Goal: Task Accomplishment & Management: Complete application form

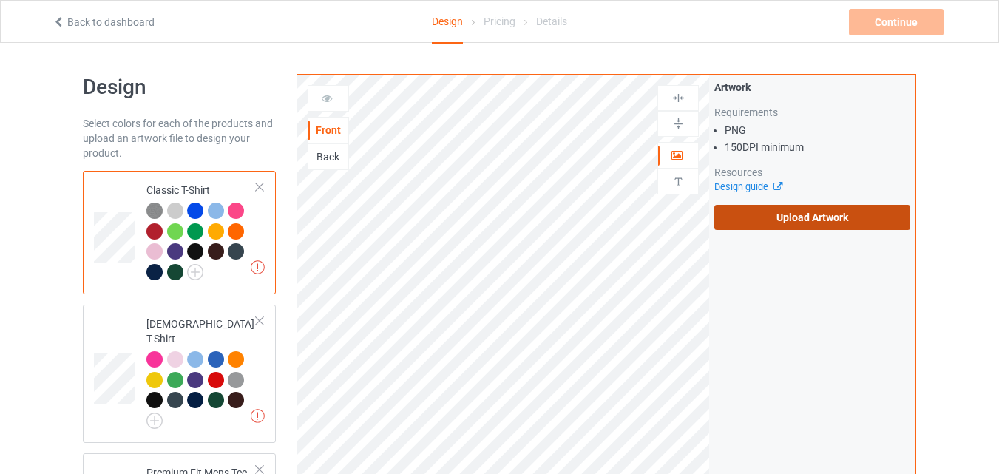
click at [810, 226] on label "Upload Artwork" at bounding box center [813, 217] width 196 height 25
click at [0, 0] on input "Upload Artwork" at bounding box center [0, 0] width 0 height 0
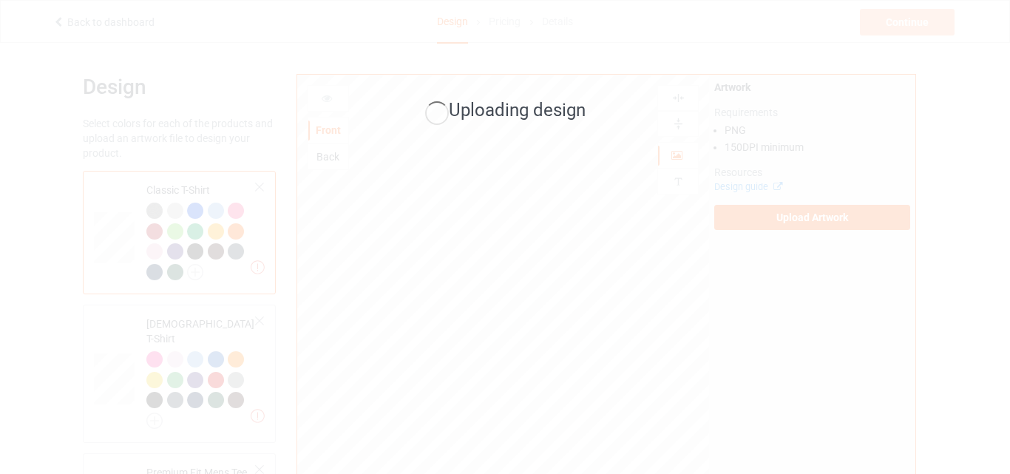
click at [868, 305] on div "Uploading design" at bounding box center [505, 237] width 1010 height 474
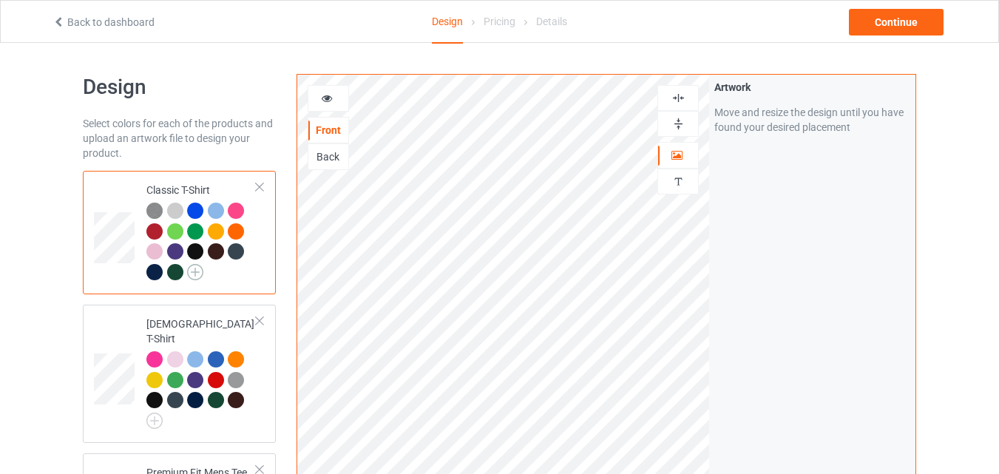
click at [198, 274] on img at bounding box center [195, 272] width 16 height 16
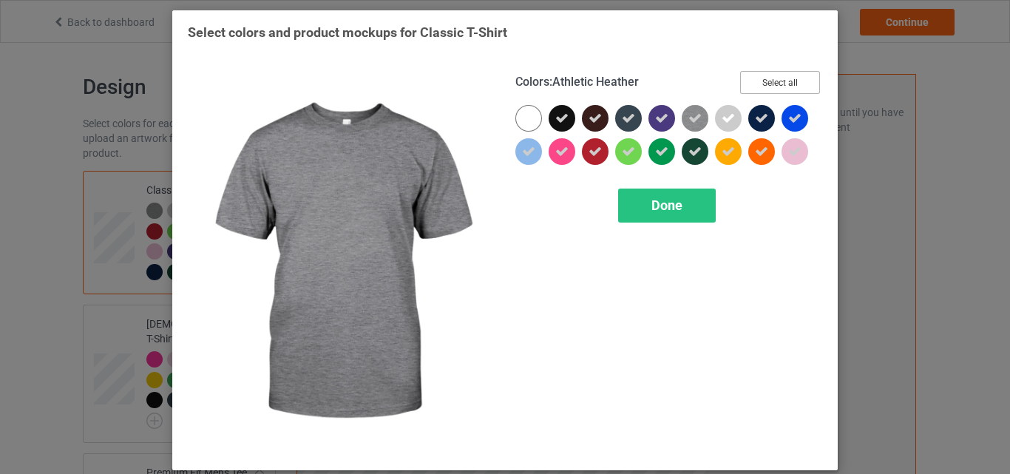
click at [771, 81] on button "Select all" at bounding box center [780, 82] width 80 height 23
click at [771, 81] on button "Reset to Default" at bounding box center [766, 82] width 107 height 23
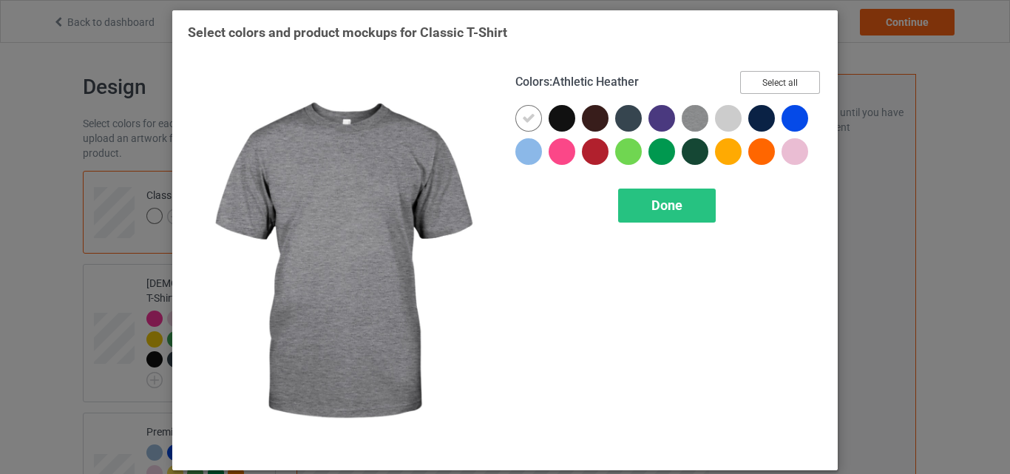
click at [771, 81] on button "Select all" at bounding box center [780, 82] width 80 height 23
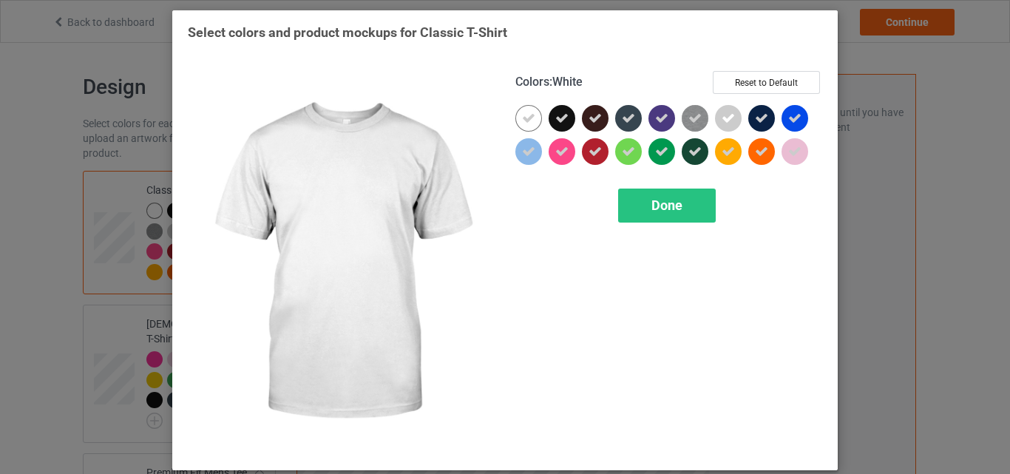
click at [538, 118] on div at bounding box center [532, 121] width 33 height 33
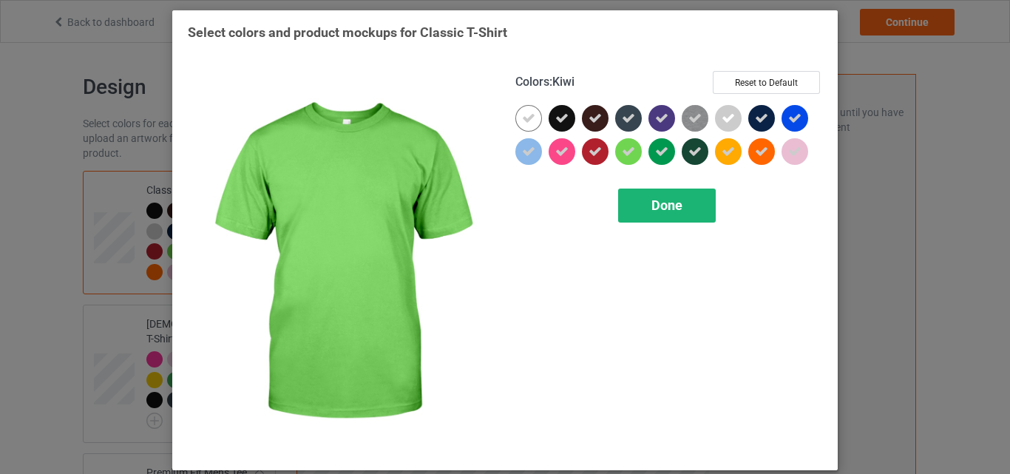
click at [643, 196] on div "Done" at bounding box center [667, 206] width 98 height 34
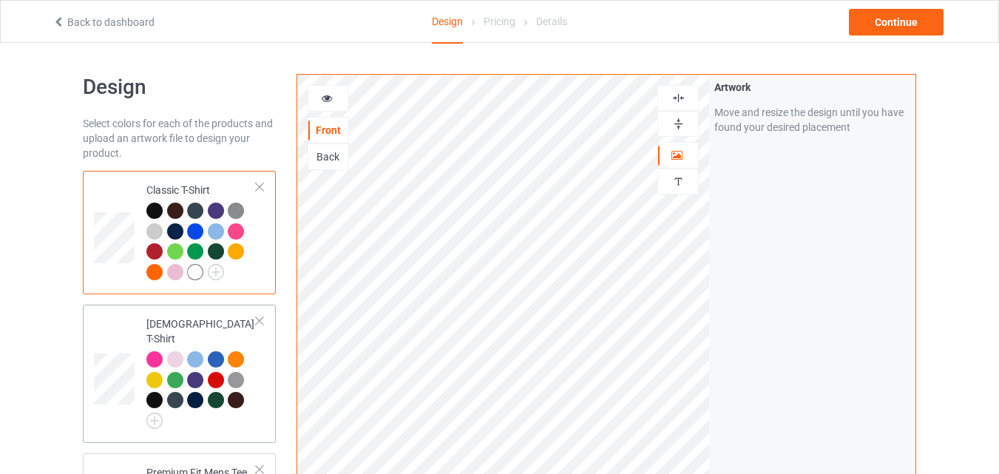
click at [163, 351] on div at bounding box center [156, 361] width 21 height 21
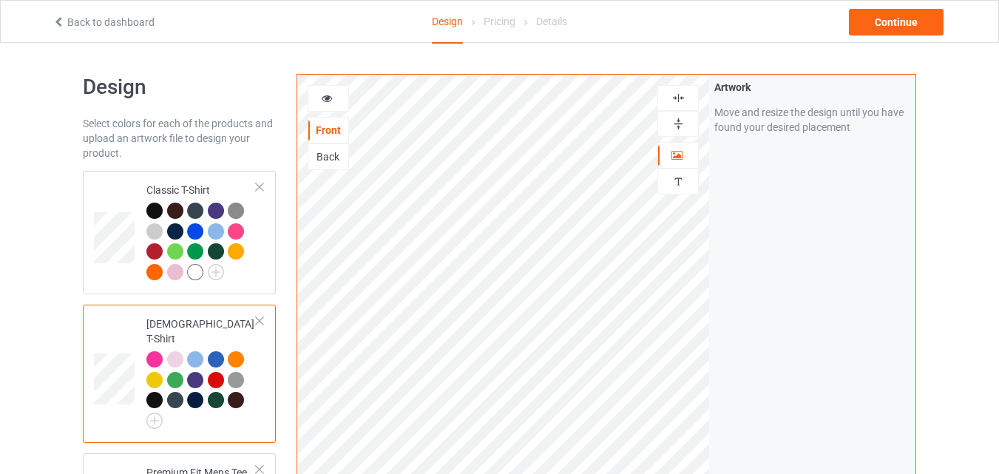
click at [163, 411] on div at bounding box center [201, 390] width 110 height 78
click at [158, 413] on img at bounding box center [154, 421] width 16 height 16
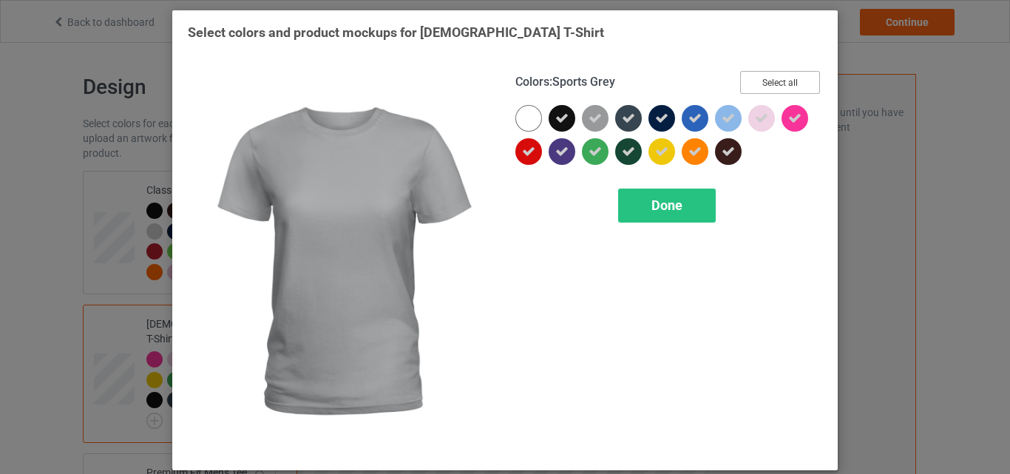
click at [755, 81] on button "Select all" at bounding box center [780, 82] width 80 height 23
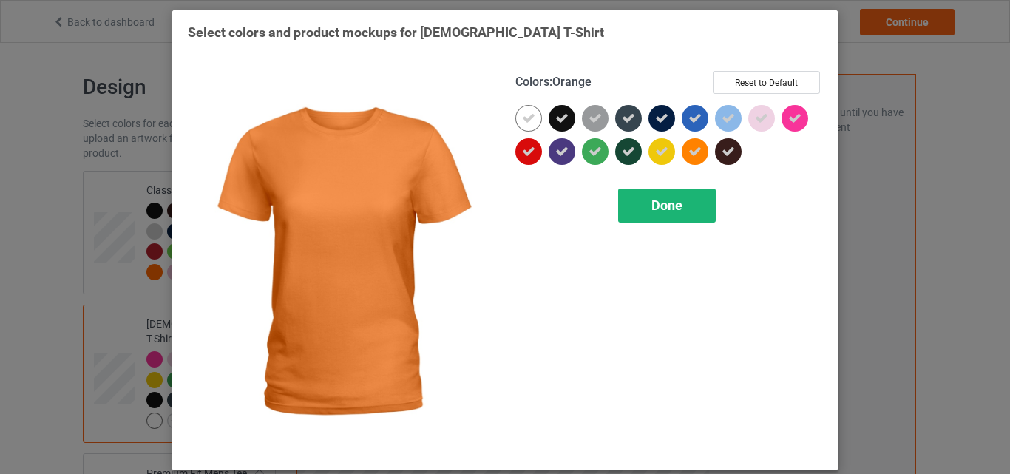
click at [678, 203] on span "Done" at bounding box center [667, 205] width 31 height 16
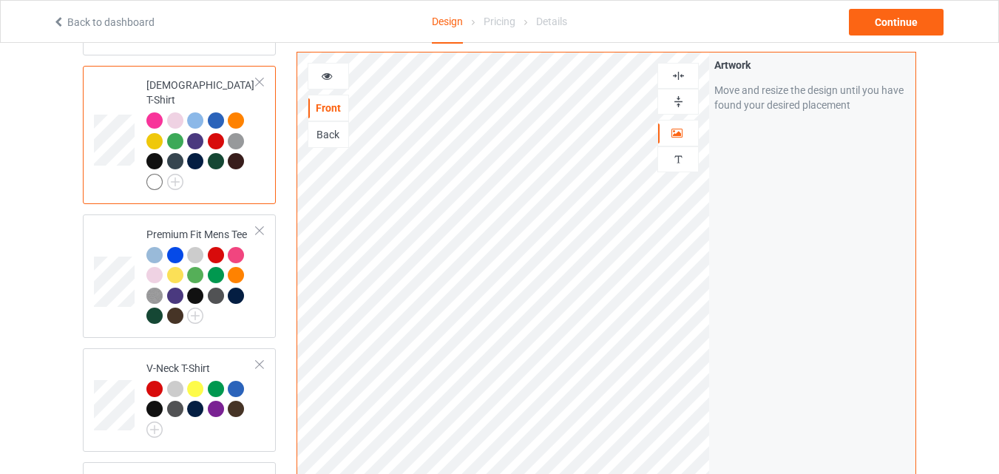
scroll to position [241, 0]
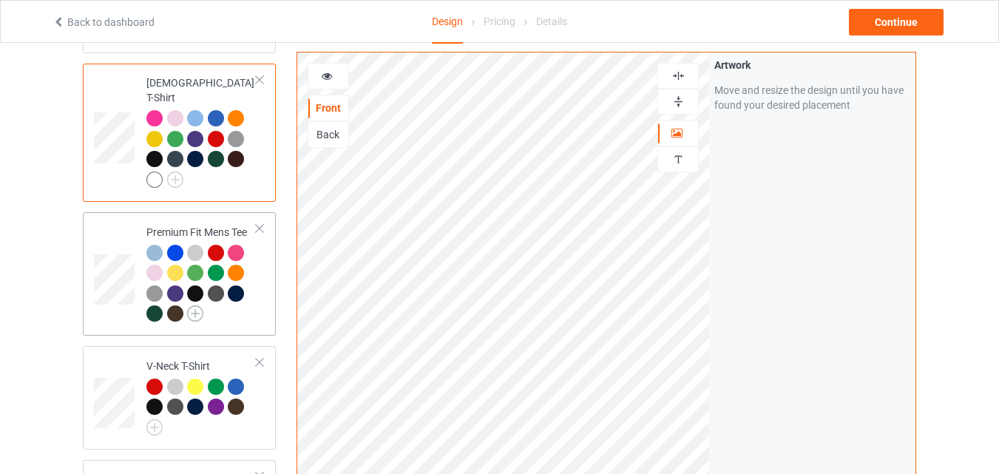
click at [195, 305] on img at bounding box center [195, 313] width 16 height 16
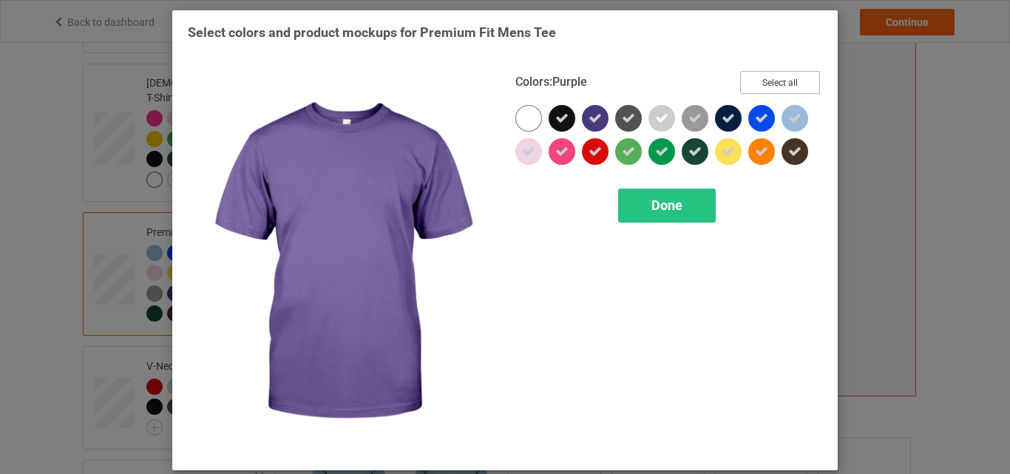
click at [757, 89] on button "Select all" at bounding box center [780, 82] width 80 height 23
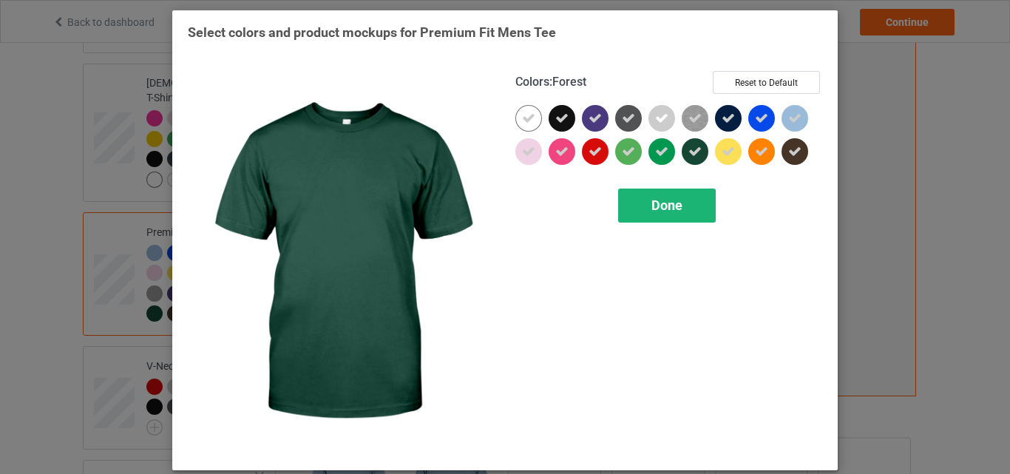
click at [666, 215] on div "Done" at bounding box center [667, 206] width 98 height 34
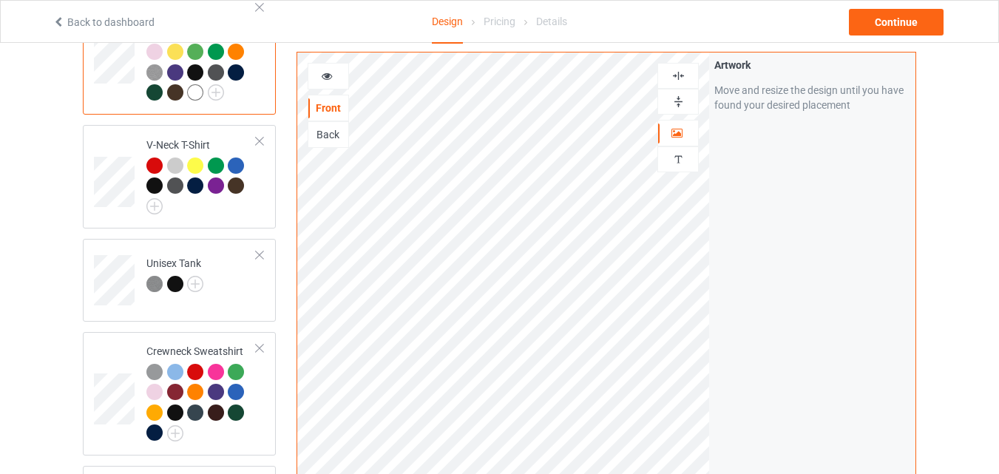
scroll to position [467, 0]
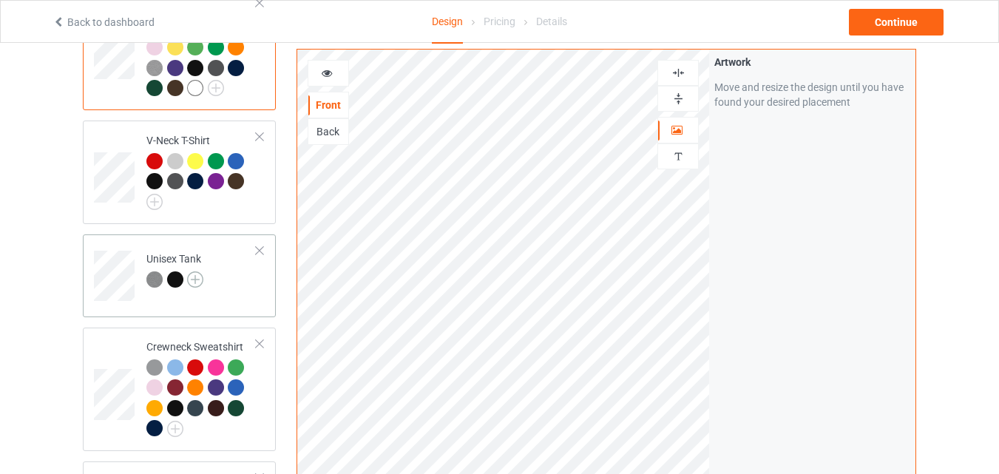
click at [200, 271] on img at bounding box center [195, 279] width 16 height 16
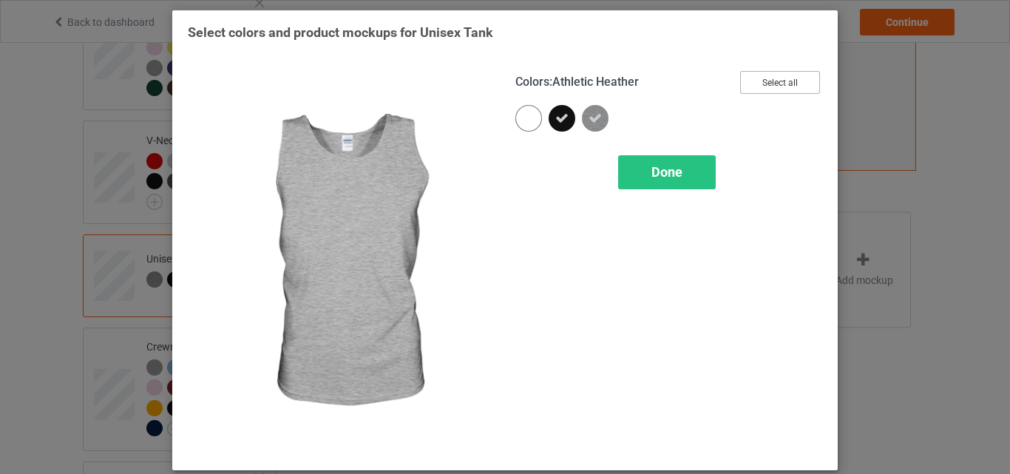
click at [773, 91] on button "Select all" at bounding box center [780, 82] width 80 height 23
drag, startPoint x: 658, startPoint y: 195, endPoint x: 670, endPoint y: 167, distance: 29.8
click at [670, 167] on div "Colors : Athletic Heather Reset to Default Done" at bounding box center [669, 263] width 328 height 405
click at [670, 167] on span "Done" at bounding box center [667, 172] width 31 height 16
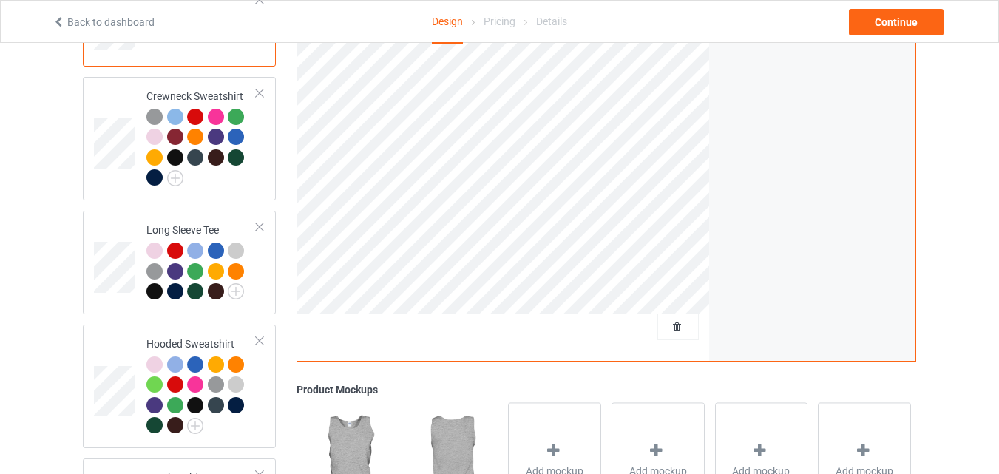
scroll to position [731, 0]
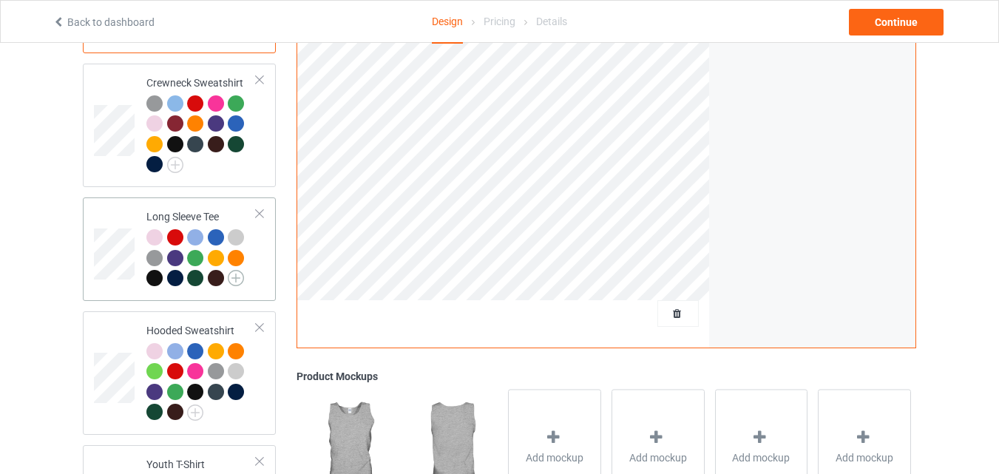
click at [231, 270] on img at bounding box center [236, 278] width 16 height 16
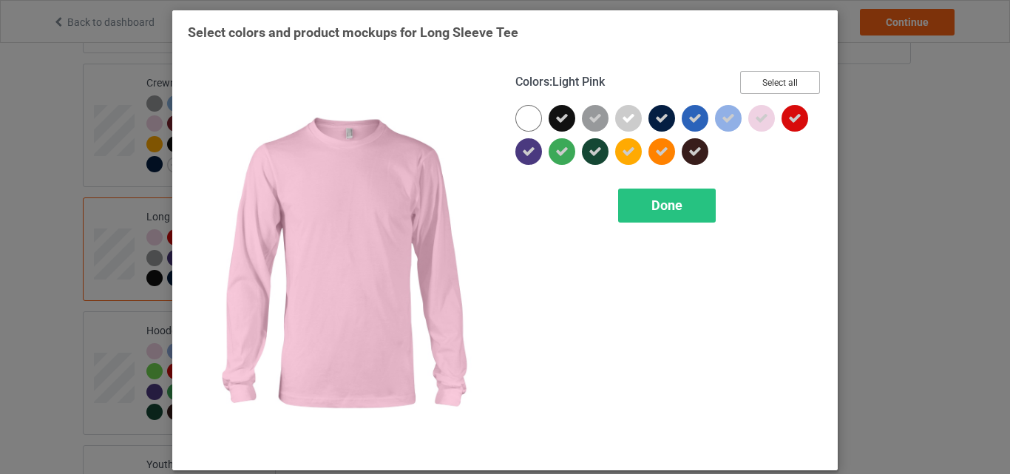
click at [771, 84] on button "Select all" at bounding box center [780, 82] width 80 height 23
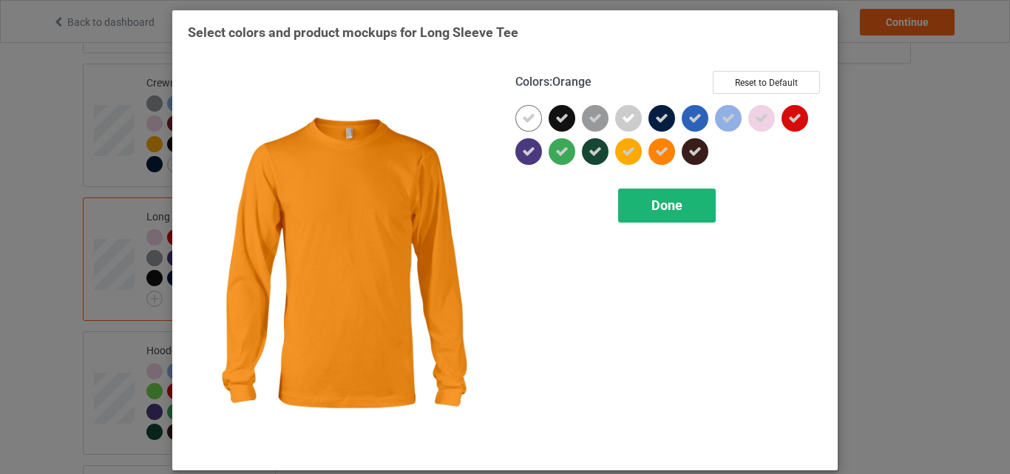
click at [640, 207] on div "Done" at bounding box center [667, 206] width 98 height 34
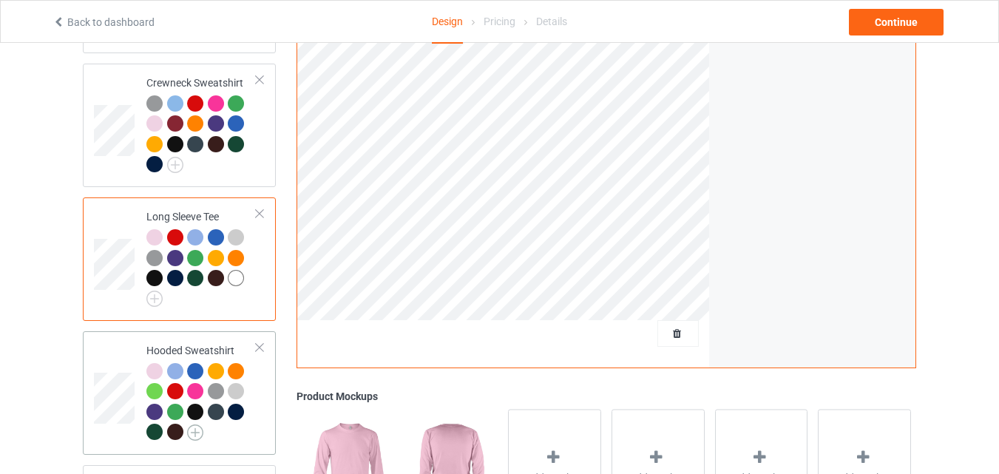
click at [199, 426] on img at bounding box center [195, 433] width 16 height 16
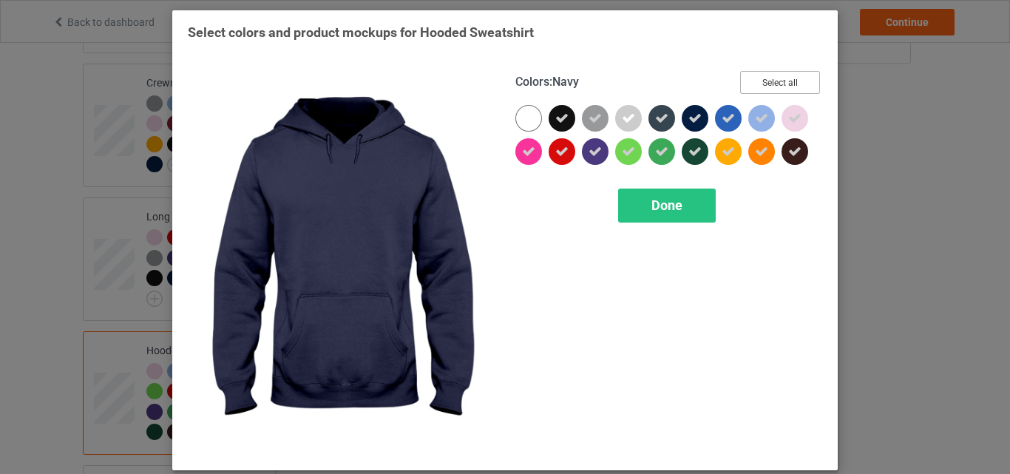
click at [770, 90] on button "Select all" at bounding box center [780, 82] width 80 height 23
click at [770, 90] on button "Reset to Default" at bounding box center [766, 82] width 107 height 23
click at [770, 90] on button "Select all" at bounding box center [780, 82] width 80 height 23
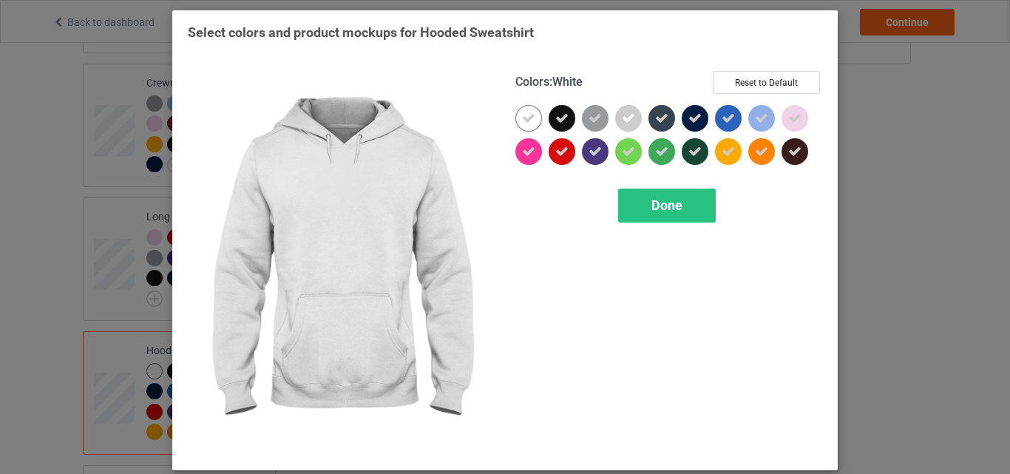
click at [522, 132] on div at bounding box center [529, 118] width 27 height 27
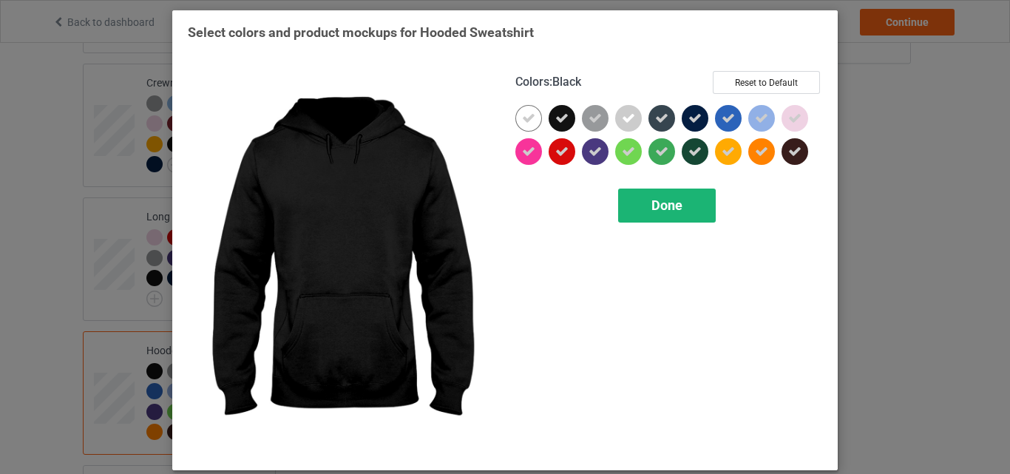
click at [669, 192] on div "Done" at bounding box center [667, 206] width 98 height 34
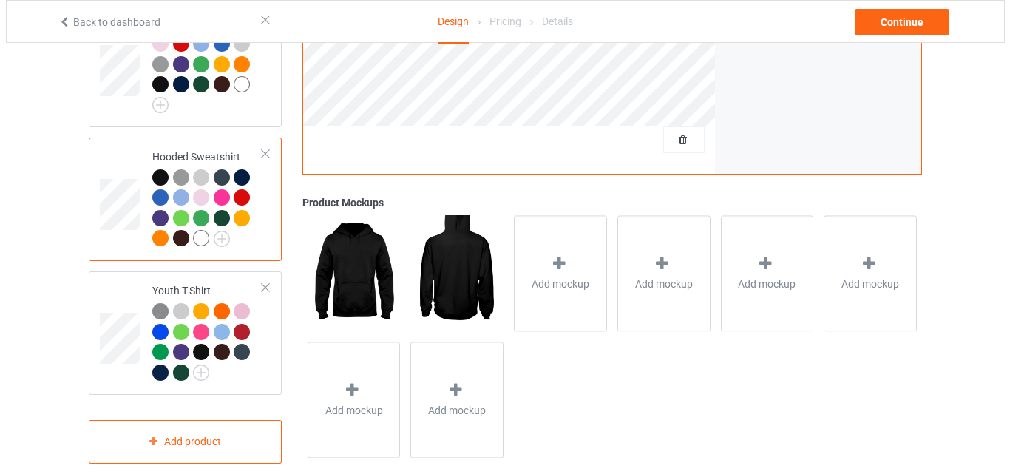
scroll to position [937, 0]
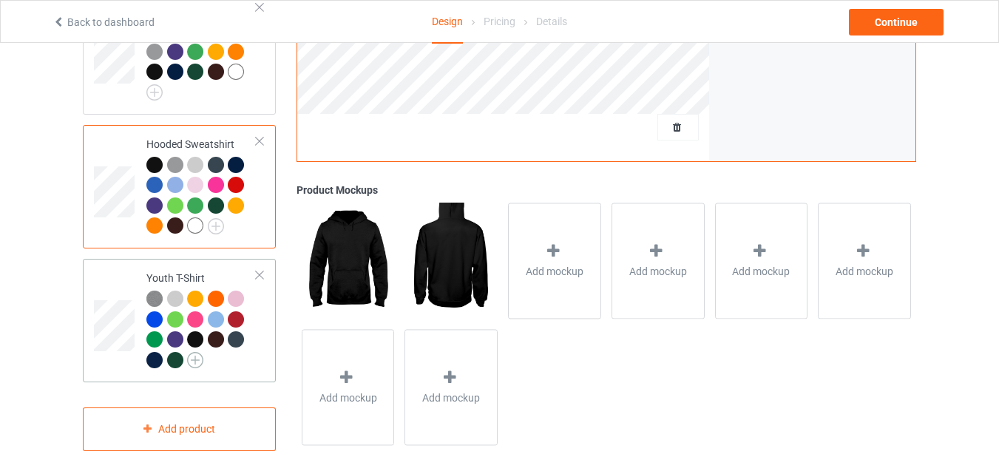
click at [198, 352] on img at bounding box center [195, 360] width 16 height 16
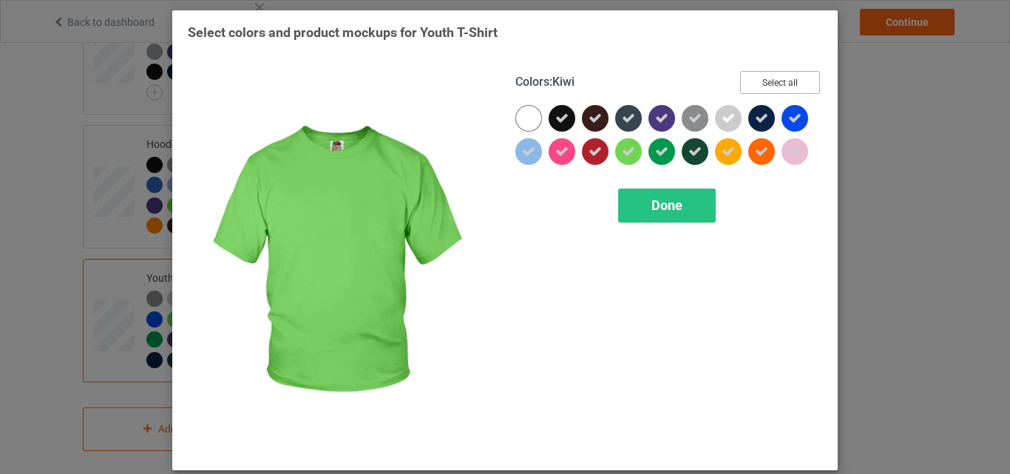
click at [780, 81] on button "Select all" at bounding box center [780, 82] width 80 height 23
click at [780, 81] on button "Reset to Default" at bounding box center [766, 82] width 107 height 23
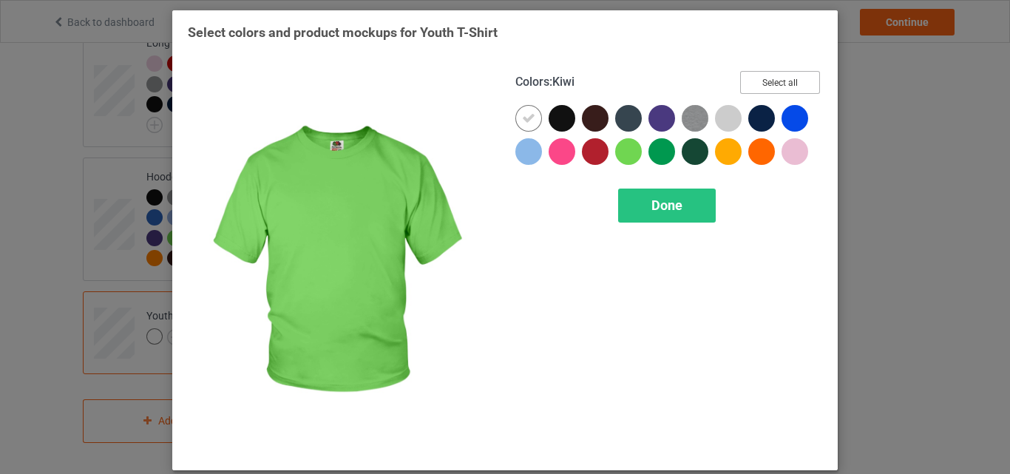
scroll to position [896, 0]
click at [780, 81] on button "Select all" at bounding box center [780, 82] width 80 height 23
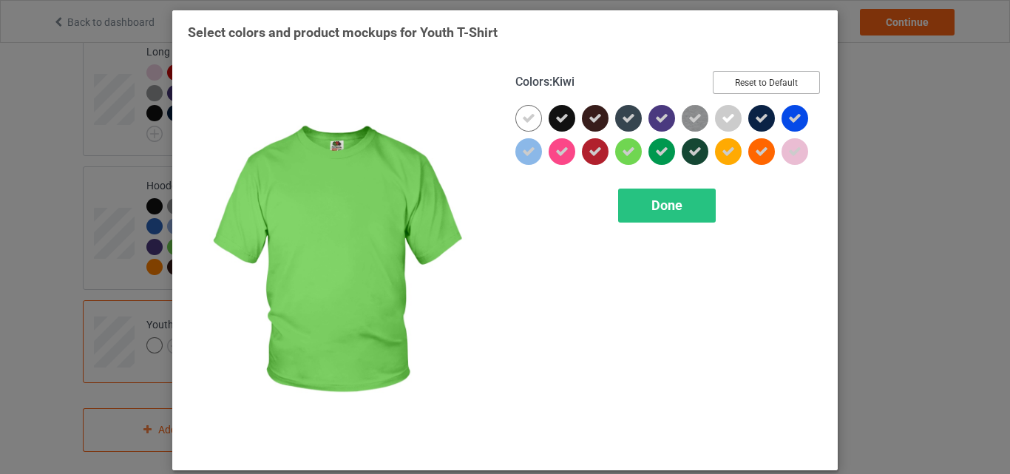
scroll to position [937, 0]
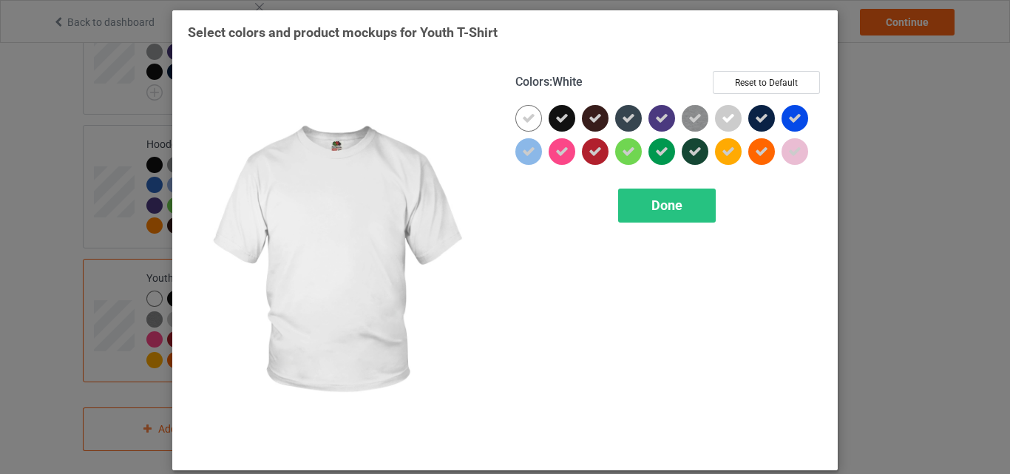
click at [528, 112] on icon at bounding box center [528, 118] width 13 height 13
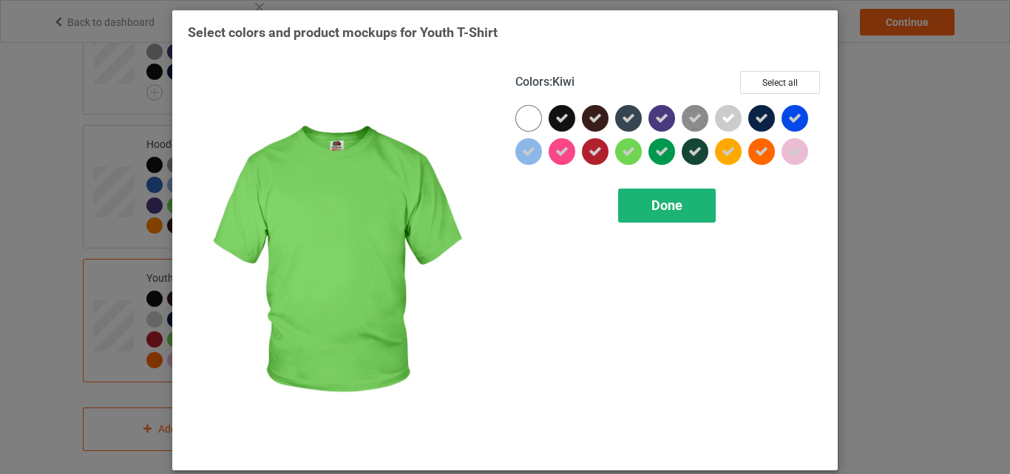
click at [654, 205] on span "Done" at bounding box center [667, 205] width 31 height 16
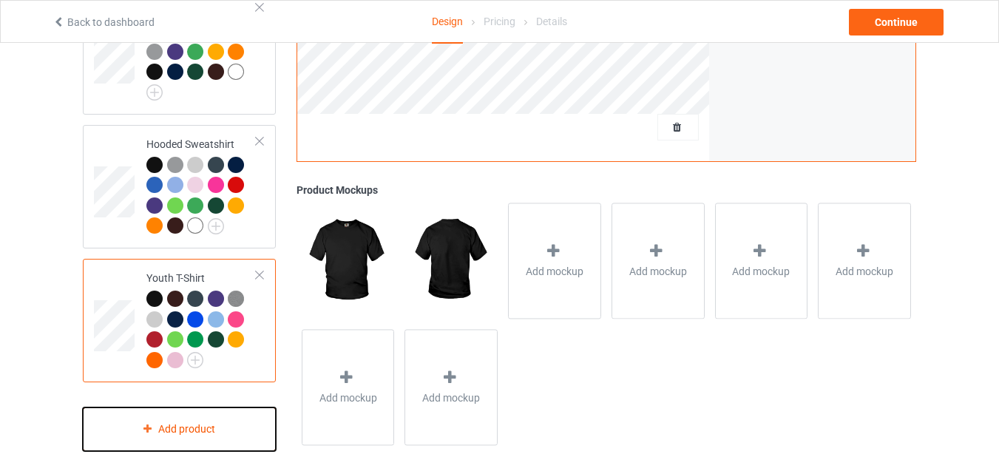
click at [199, 420] on div "Add product" at bounding box center [179, 430] width 193 height 44
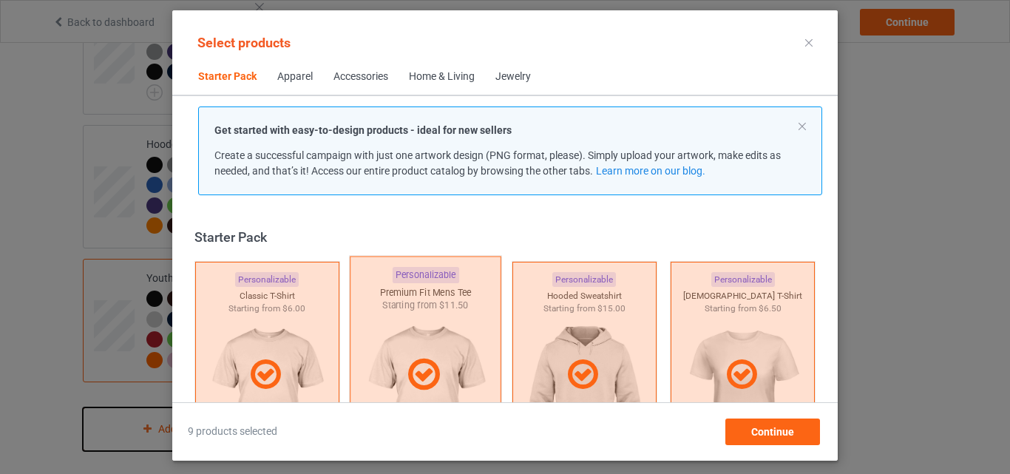
scroll to position [19, 0]
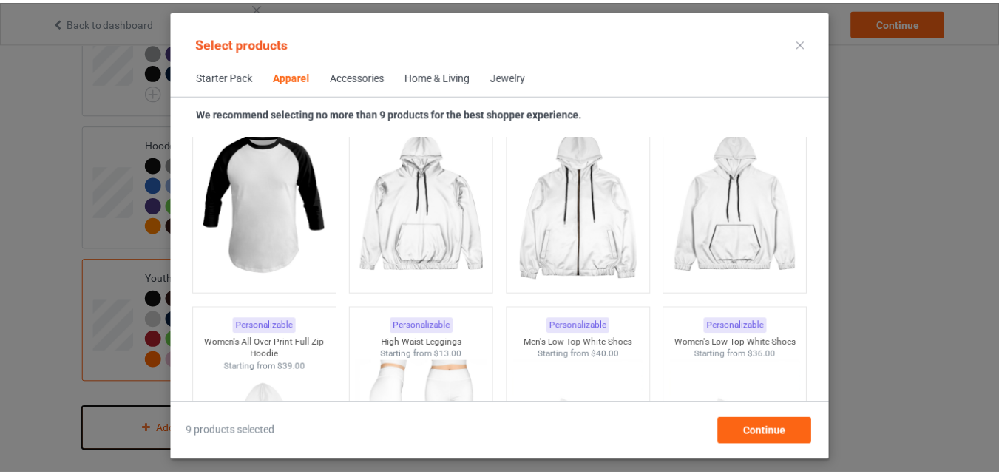
scroll to position [1380, 0]
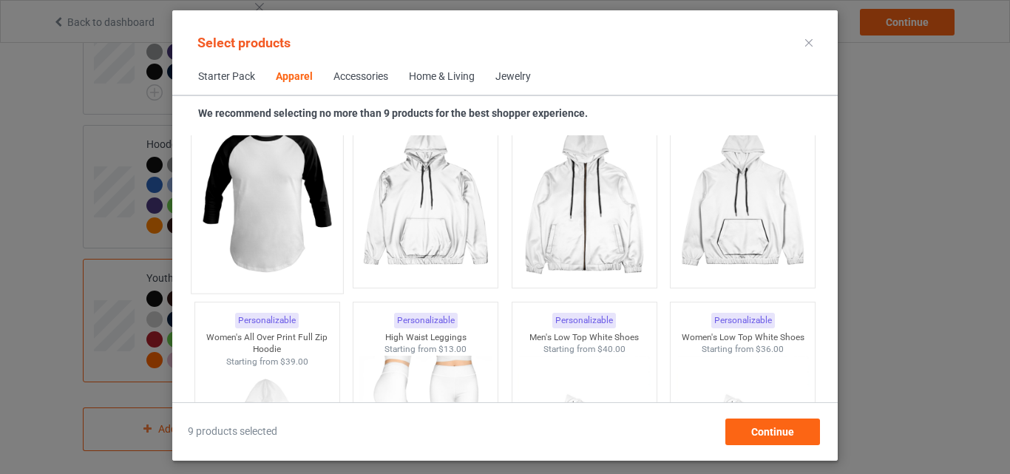
click at [324, 226] on img at bounding box center [266, 199] width 139 height 174
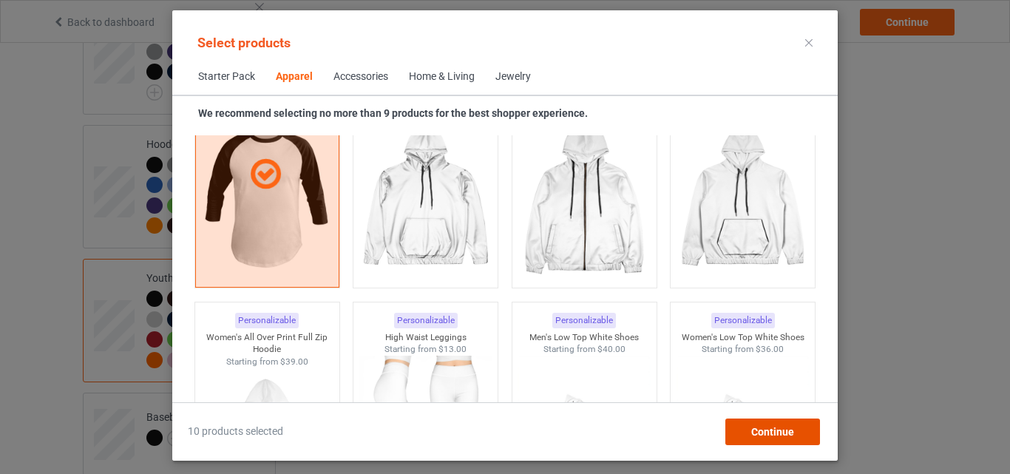
click at [771, 426] on span "Continue" at bounding box center [772, 432] width 43 height 12
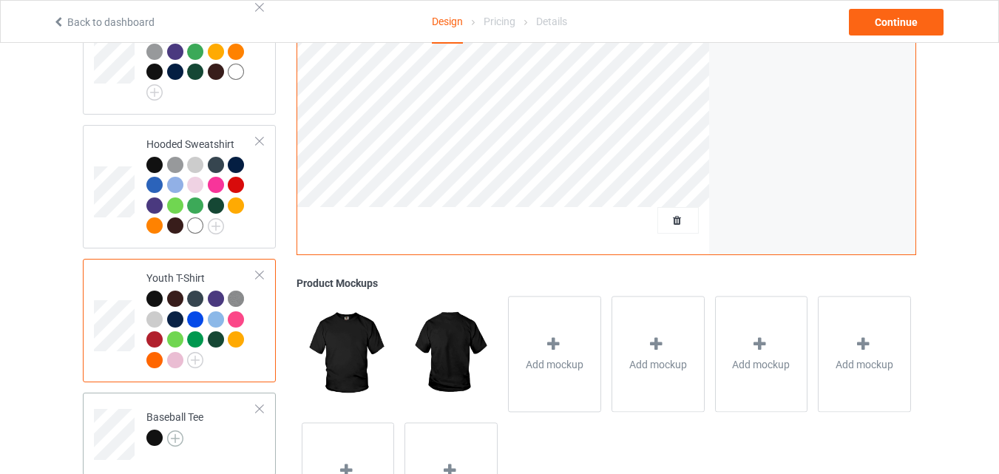
click at [175, 430] on img at bounding box center [175, 438] width 16 height 16
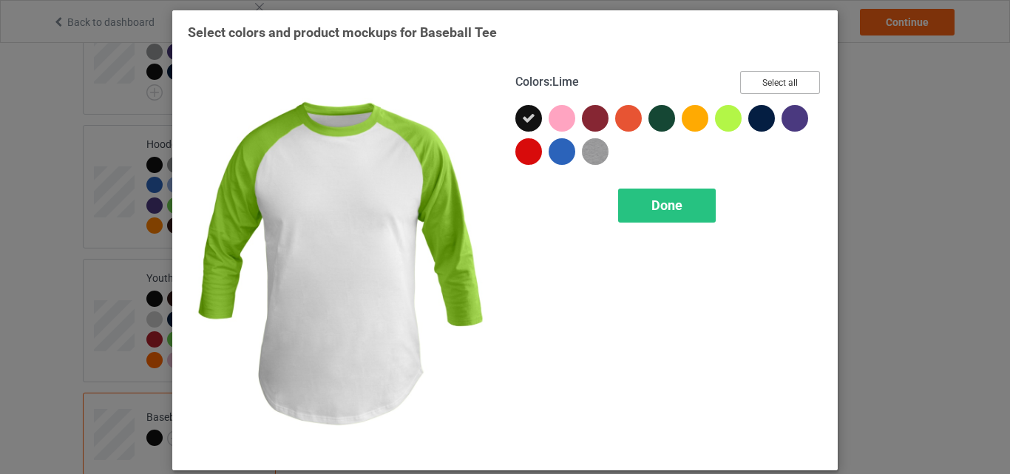
click at [751, 81] on button "Select all" at bounding box center [780, 82] width 80 height 23
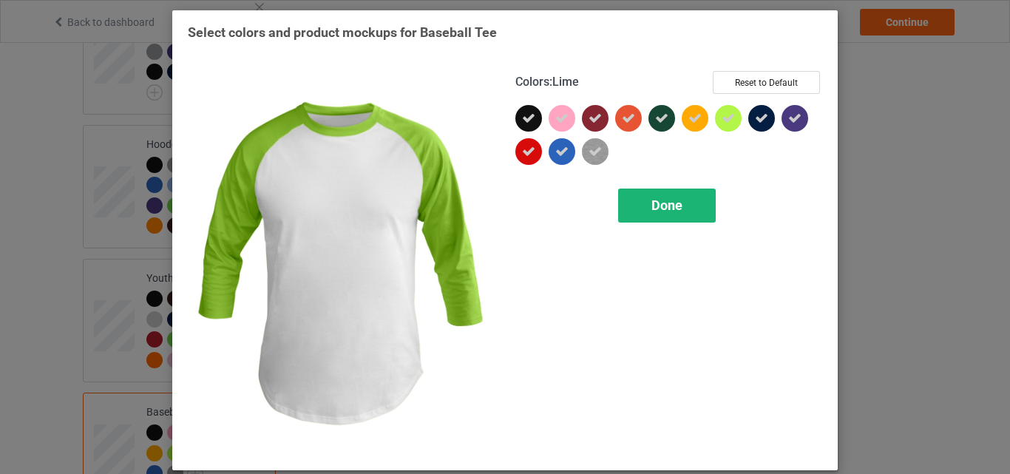
click at [681, 209] on div "Done" at bounding box center [667, 206] width 98 height 34
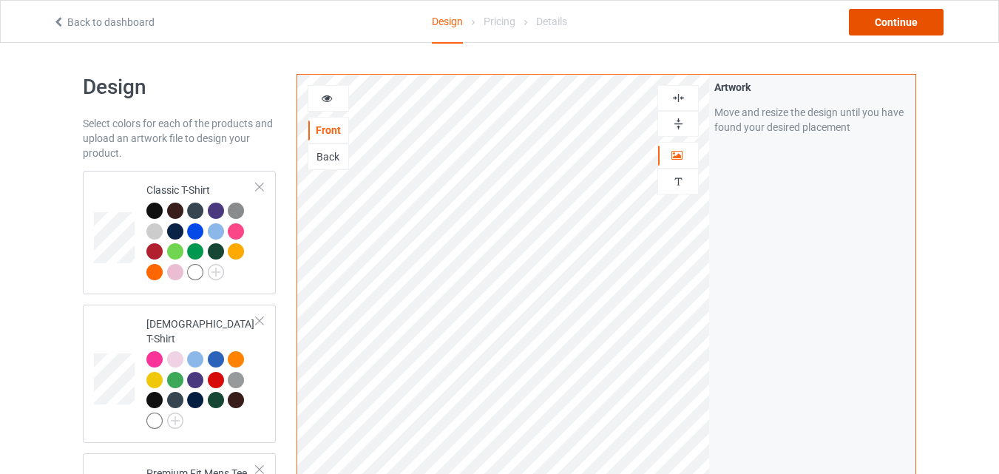
click at [892, 21] on div "Continue" at bounding box center [896, 22] width 95 height 27
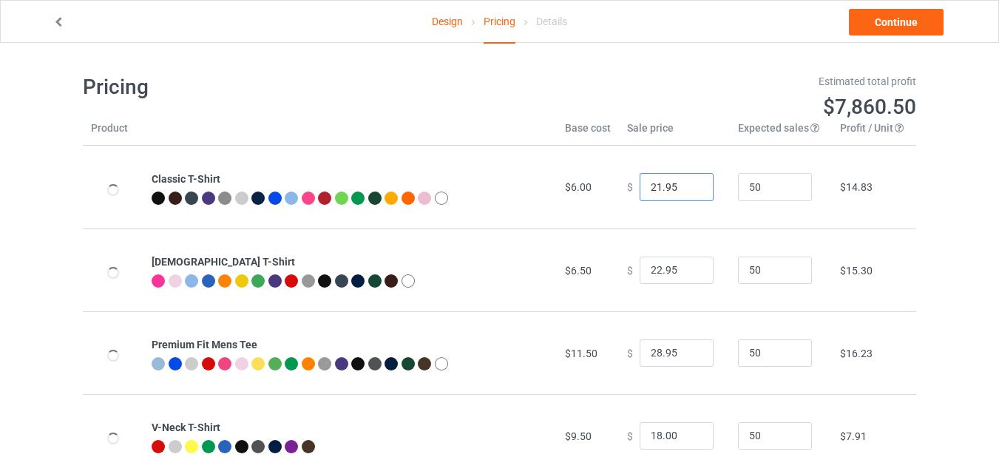
click at [689, 191] on input "21.95" at bounding box center [677, 187] width 74 height 28
click at [689, 191] on input "20.95" at bounding box center [677, 187] width 74 height 28
click at [689, 191] on input "19.95" at bounding box center [677, 187] width 74 height 28
click at [689, 191] on input "18.95" at bounding box center [677, 187] width 74 height 28
click at [689, 191] on input "17.95" at bounding box center [677, 187] width 74 height 28
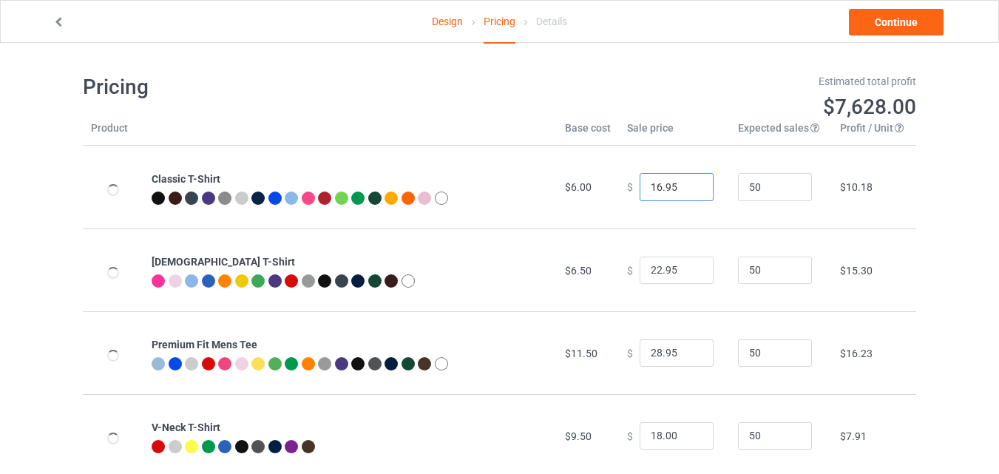
click at [689, 191] on input "16.95" at bounding box center [677, 187] width 74 height 28
click at [689, 191] on input "15.95" at bounding box center [677, 187] width 74 height 28
click at [689, 191] on input "14.95" at bounding box center [677, 187] width 74 height 28
click at [689, 191] on input "13.95" at bounding box center [677, 187] width 74 height 28
click at [689, 191] on input "12.95" at bounding box center [677, 187] width 74 height 28
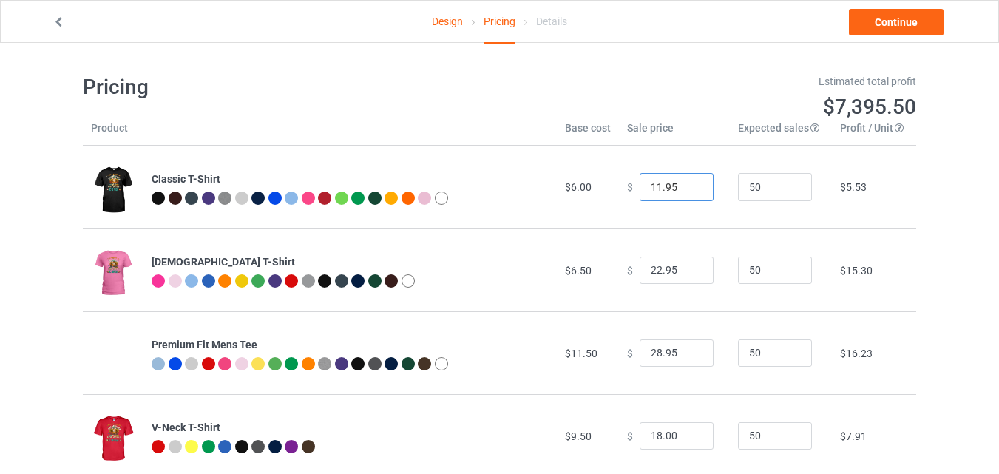
click at [689, 191] on input "11.95" at bounding box center [677, 187] width 74 height 28
click at [691, 182] on input "12.95" at bounding box center [677, 187] width 74 height 28
click at [691, 182] on input "13.95" at bounding box center [677, 187] width 74 height 28
click at [691, 182] on input "14.95" at bounding box center [677, 187] width 74 height 28
click at [691, 182] on input "15.95" at bounding box center [677, 187] width 74 height 28
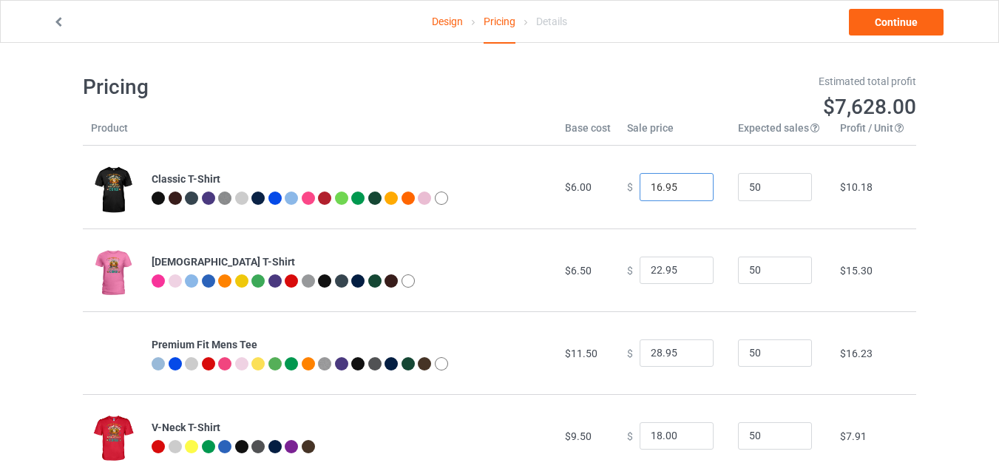
click at [691, 182] on input "16.95" at bounding box center [677, 187] width 74 height 28
click at [687, 192] on input "15.95" at bounding box center [677, 187] width 74 height 28
click at [687, 192] on input "14.95" at bounding box center [677, 187] width 74 height 28
type input "13.95"
click at [687, 192] on input "13.95" at bounding box center [677, 187] width 74 height 28
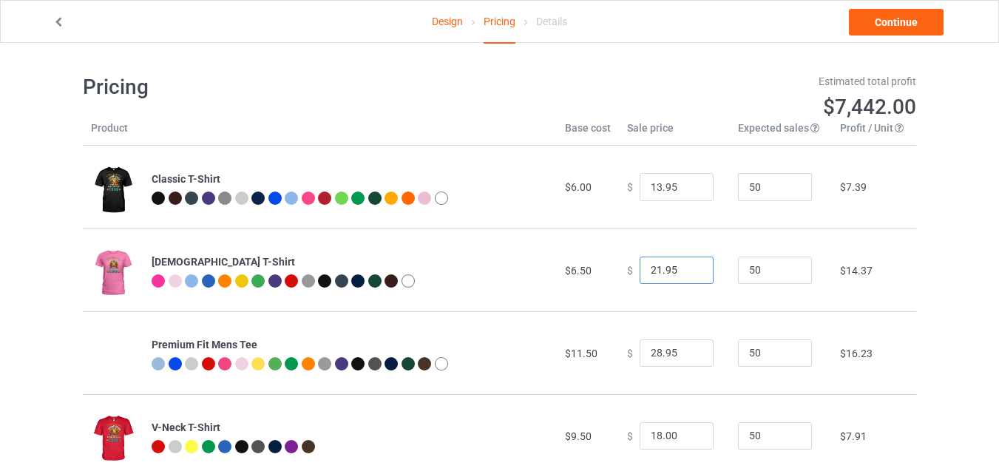
click at [691, 274] on input "21.95" at bounding box center [677, 271] width 74 height 28
click at [691, 274] on input "20.95" at bounding box center [677, 271] width 74 height 28
click at [691, 274] on input "19.95" at bounding box center [677, 271] width 74 height 28
click at [691, 274] on input "18.95" at bounding box center [677, 271] width 74 height 28
click at [691, 274] on input "17.95" at bounding box center [677, 271] width 74 height 28
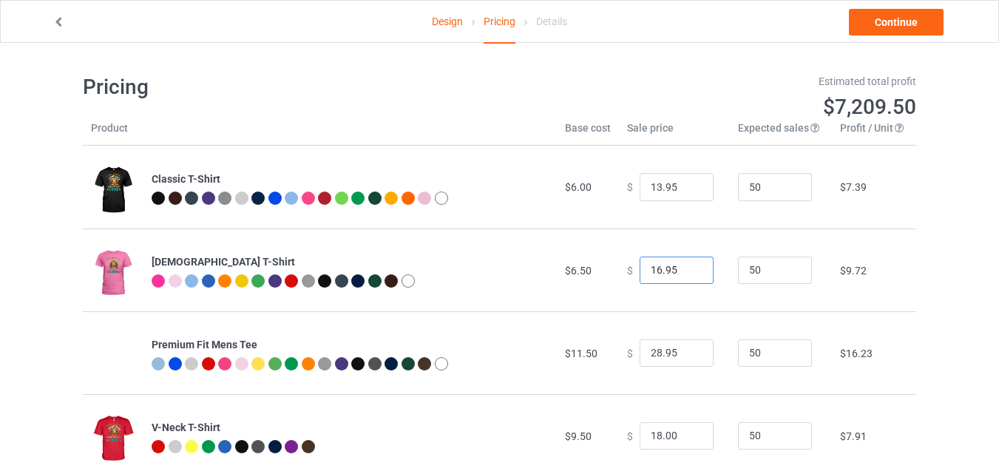
click at [691, 277] on input "16.95" at bounding box center [677, 271] width 74 height 28
click at [691, 277] on input "15.95" at bounding box center [677, 271] width 74 height 28
click at [691, 277] on input "14.95" at bounding box center [677, 271] width 74 height 28
type input "13.95"
click at [691, 277] on input "13.95" at bounding box center [677, 271] width 74 height 28
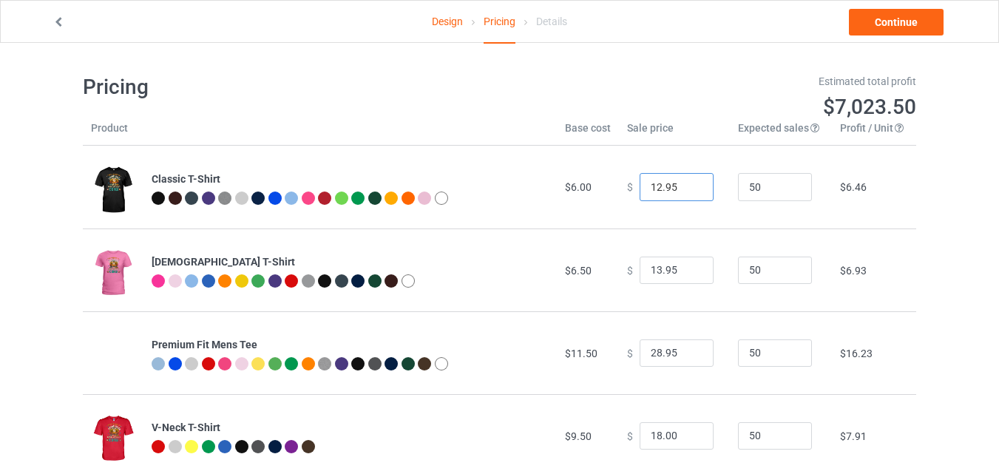
type input "12.95"
click at [690, 192] on input "12.95" at bounding box center [677, 187] width 74 height 28
click at [690, 359] on input "27.95" at bounding box center [677, 354] width 74 height 28
click at [690, 359] on input "26.95" at bounding box center [677, 354] width 74 height 28
click at [690, 359] on input "25.95" at bounding box center [677, 354] width 74 height 28
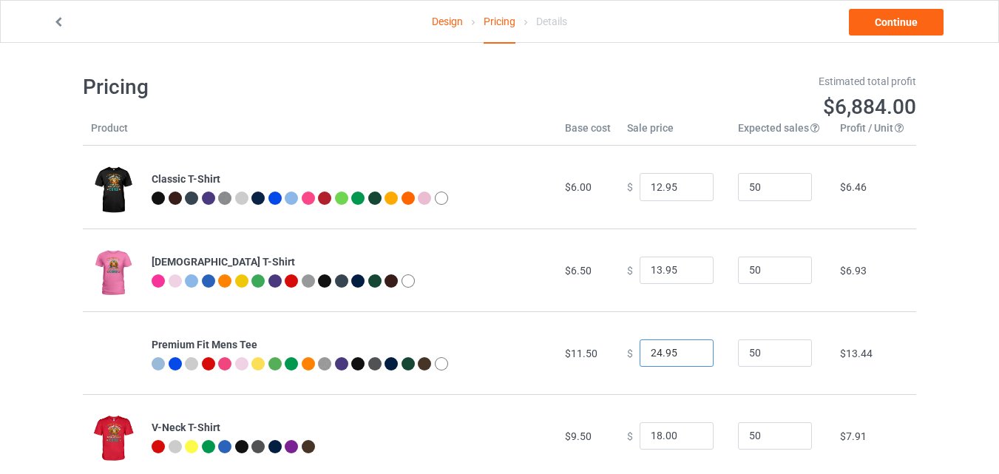
type input "24.95"
click at [690, 359] on input "24.95" at bounding box center [677, 354] width 74 height 28
type input "13.95"
click at [690, 183] on input "13.95" at bounding box center [677, 187] width 74 height 28
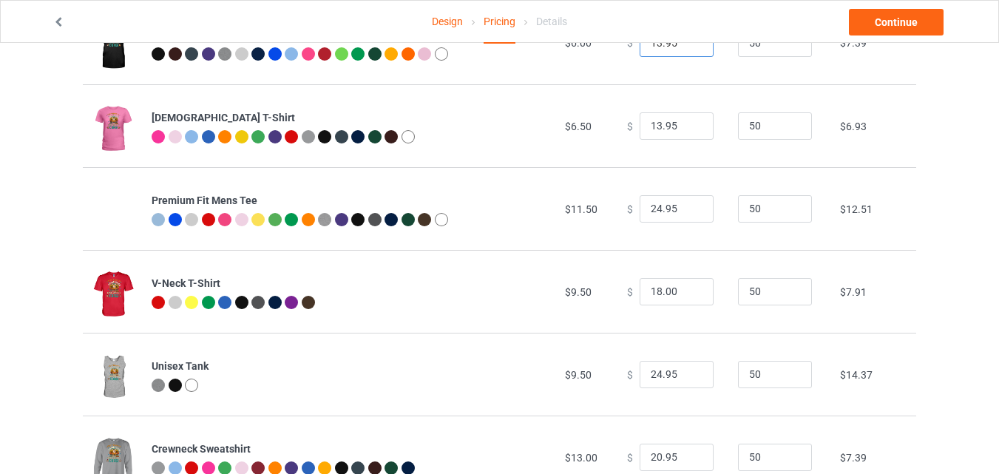
scroll to position [155, 0]
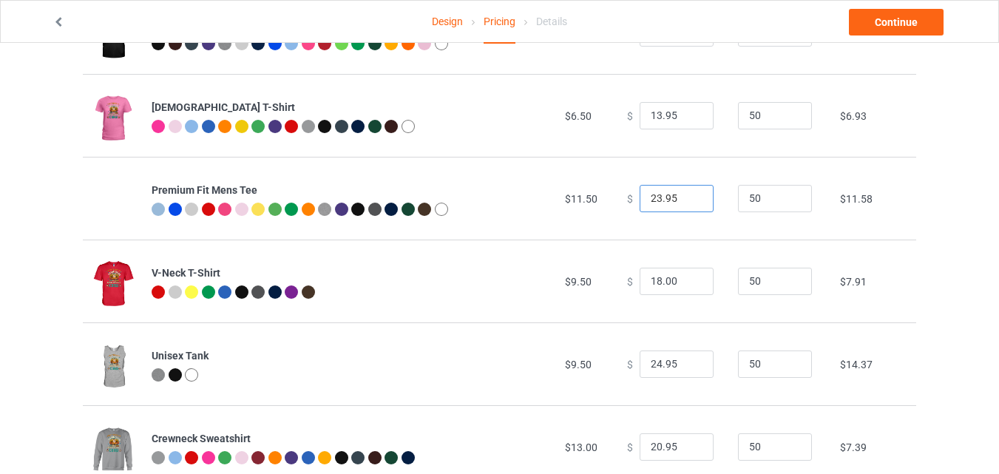
click at [691, 204] on input "23.95" at bounding box center [677, 199] width 74 height 28
click at [691, 204] on input "22.95" at bounding box center [677, 199] width 74 height 28
click at [691, 204] on input "21.95" at bounding box center [677, 199] width 74 height 28
click at [691, 204] on input "20.95" at bounding box center [677, 199] width 74 height 28
click at [691, 204] on input "19.95" at bounding box center [677, 199] width 74 height 28
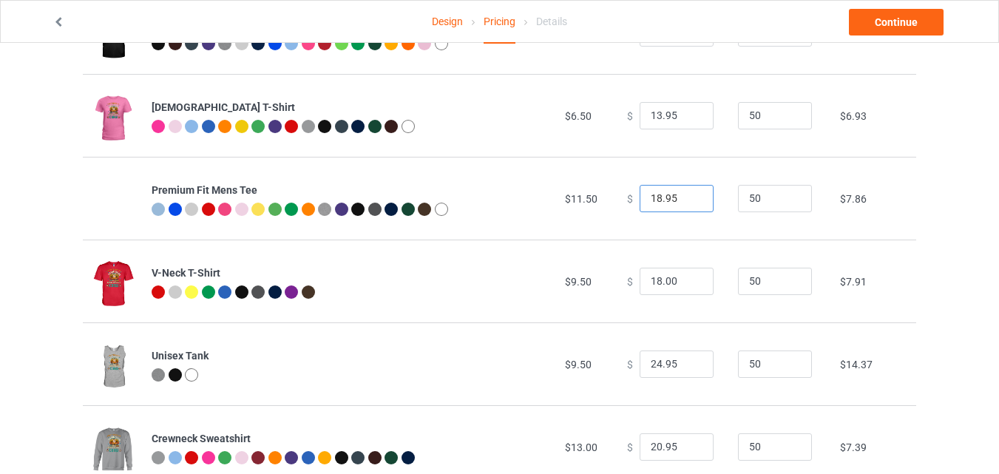
click at [691, 204] on input "18.95" at bounding box center [677, 199] width 74 height 28
type input "17.95"
click at [691, 204] on input "17.95" at bounding box center [677, 199] width 74 height 28
click at [689, 287] on input "17" at bounding box center [677, 282] width 74 height 28
click at [689, 287] on input "16" at bounding box center [677, 282] width 74 height 28
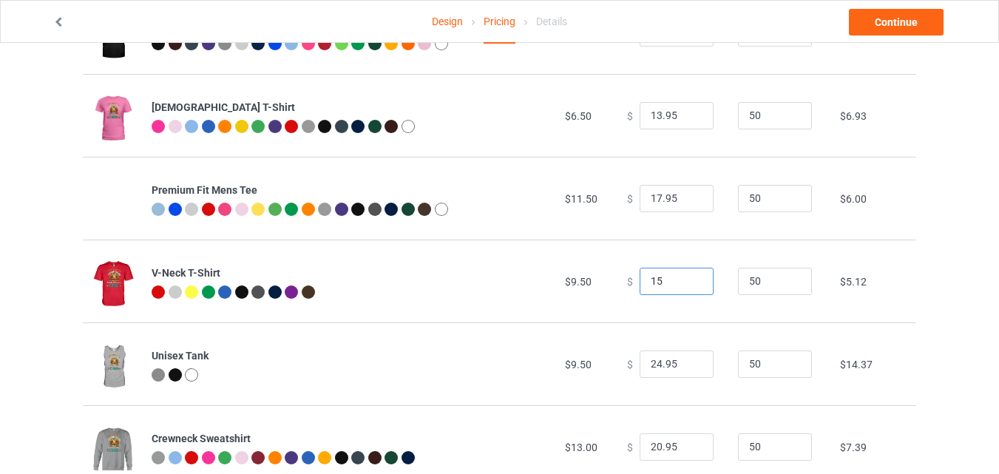
click at [689, 287] on input "15" at bounding box center [677, 282] width 74 height 28
click at [689, 287] on input "14" at bounding box center [677, 282] width 74 height 28
click at [691, 277] on input "15" at bounding box center [677, 282] width 74 height 28
click at [691, 277] on input "16" at bounding box center [677, 282] width 74 height 28
click at [691, 277] on input "17" at bounding box center [677, 282] width 74 height 28
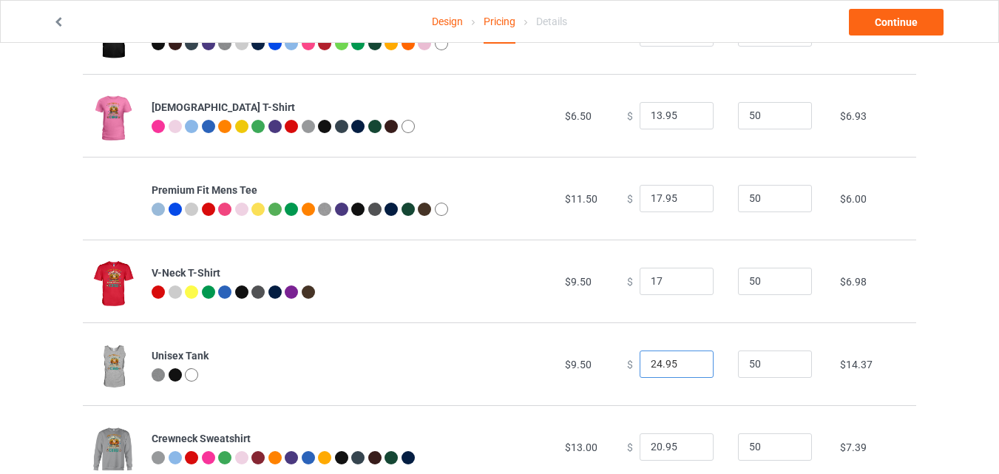
type input "17.00"
click at [689, 369] on input "23.95" at bounding box center [677, 365] width 74 height 28
click at [689, 369] on input "22.95" at bounding box center [677, 365] width 74 height 28
click at [689, 369] on input "21.95" at bounding box center [677, 365] width 74 height 28
click at [689, 369] on input "20.95" at bounding box center [677, 365] width 74 height 28
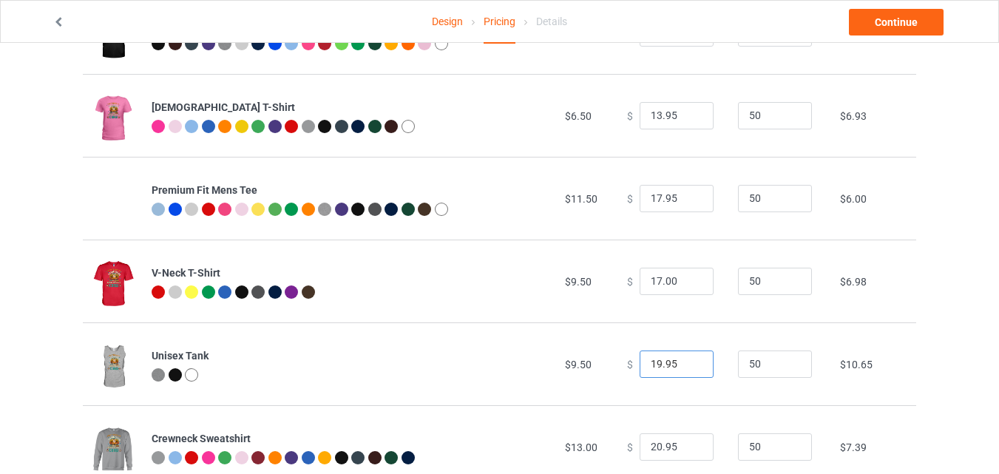
click at [689, 369] on input "19.95" at bounding box center [677, 365] width 74 height 28
click at [689, 369] on input "18.95" at bounding box center [677, 365] width 74 height 28
click at [689, 369] on input "17.95" at bounding box center [677, 365] width 74 height 28
type input "16.95"
click at [689, 369] on input "16.95" at bounding box center [677, 365] width 74 height 28
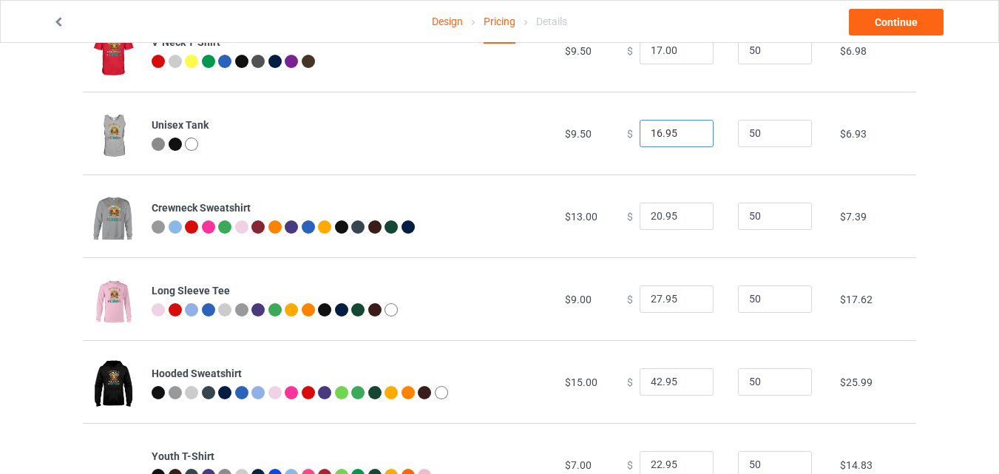
scroll to position [389, 0]
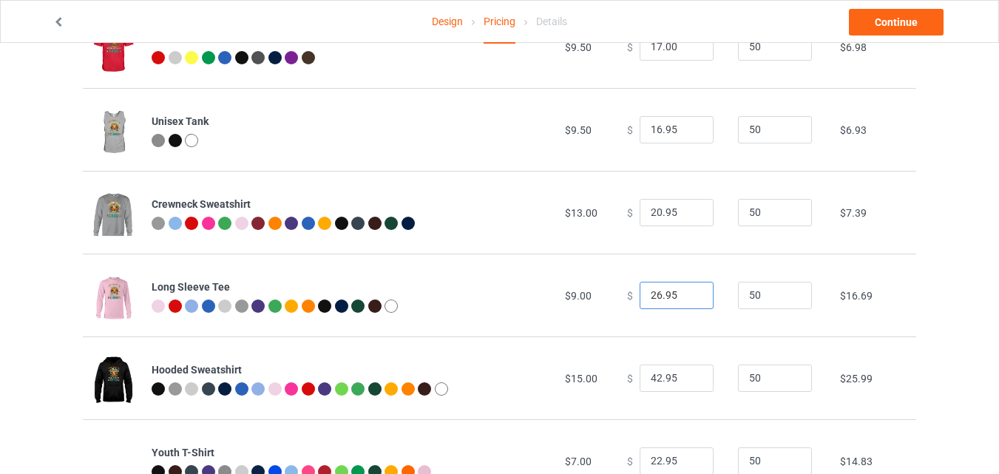
click at [688, 300] on input "26.95" at bounding box center [677, 296] width 74 height 28
click at [688, 300] on input "25.95" at bounding box center [677, 296] width 74 height 28
click at [688, 300] on input "24.95" at bounding box center [677, 296] width 74 height 28
click at [688, 300] on input "23.95" at bounding box center [677, 296] width 74 height 28
click at [688, 300] on input "22.95" at bounding box center [677, 296] width 74 height 28
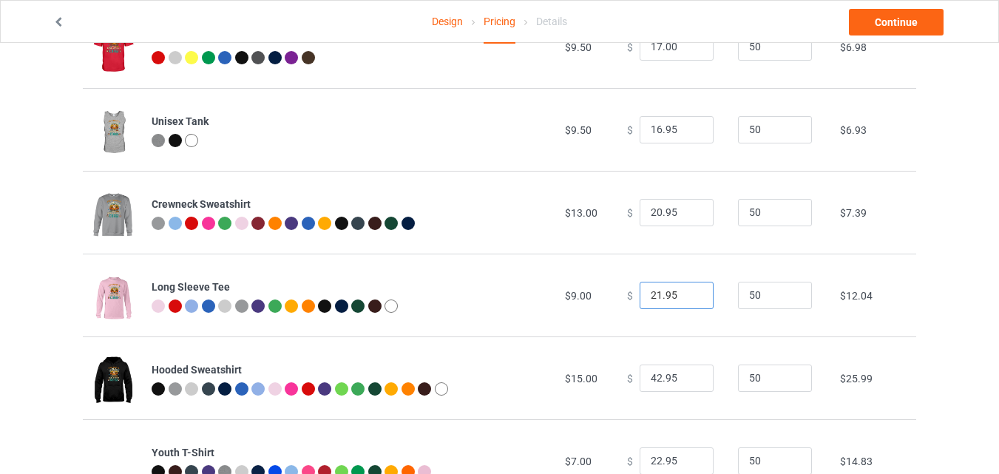
click at [688, 300] on input "21.95" at bounding box center [677, 296] width 74 height 28
click at [688, 300] on input "20.95" at bounding box center [677, 296] width 74 height 28
click at [688, 300] on input "19.95" at bounding box center [677, 296] width 74 height 28
click at [688, 300] on input "17.95" at bounding box center [677, 296] width 74 height 28
click at [688, 300] on input "16.95" at bounding box center [677, 296] width 74 height 28
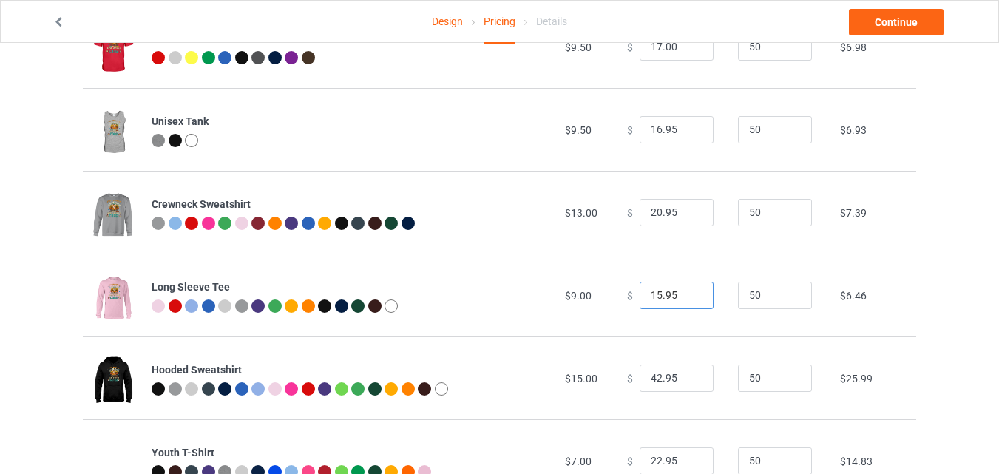
click at [688, 300] on input "15.95" at bounding box center [677, 296] width 74 height 28
click at [688, 285] on input "15.95" at bounding box center [677, 296] width 74 height 28
type input "16.95"
click at [693, 291] on input "16.95" at bounding box center [677, 296] width 74 height 28
click at [691, 382] on input "41.95" at bounding box center [677, 379] width 74 height 28
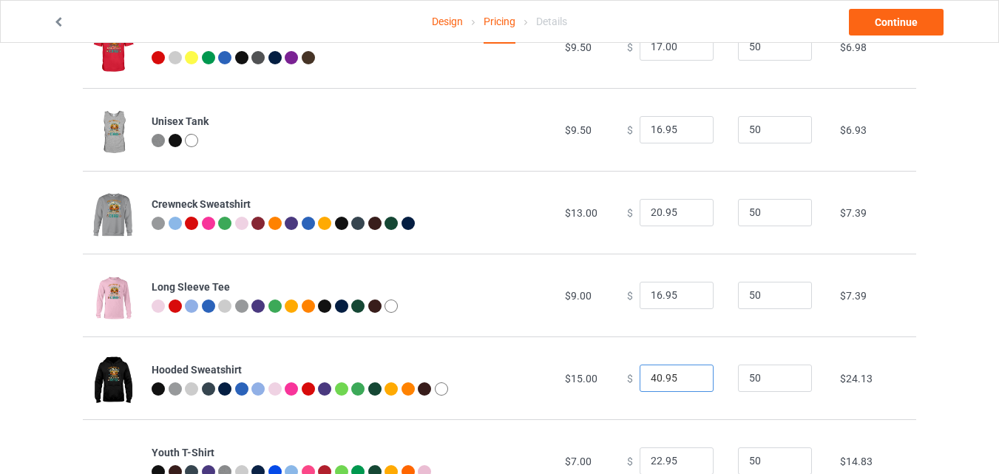
click at [691, 382] on input "40.95" at bounding box center [677, 379] width 74 height 28
click at [691, 382] on input "39.95" at bounding box center [677, 379] width 74 height 28
click at [691, 382] on input "38.95" at bounding box center [677, 379] width 74 height 28
click at [691, 382] on input "37.95" at bounding box center [677, 379] width 74 height 28
click at [691, 382] on input "36.95" at bounding box center [677, 379] width 74 height 28
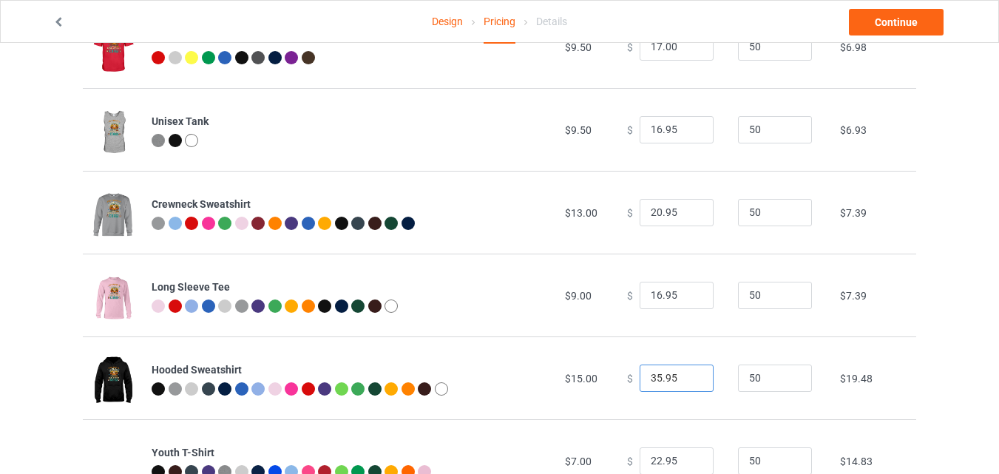
click at [691, 382] on input "35.95" at bounding box center [677, 379] width 74 height 28
click at [691, 382] on input "34.95" at bounding box center [677, 379] width 74 height 28
click at [691, 382] on input "33.95" at bounding box center [677, 379] width 74 height 28
click at [691, 382] on input "32.95" at bounding box center [677, 379] width 74 height 28
click at [691, 382] on input "31.95" at bounding box center [677, 379] width 74 height 28
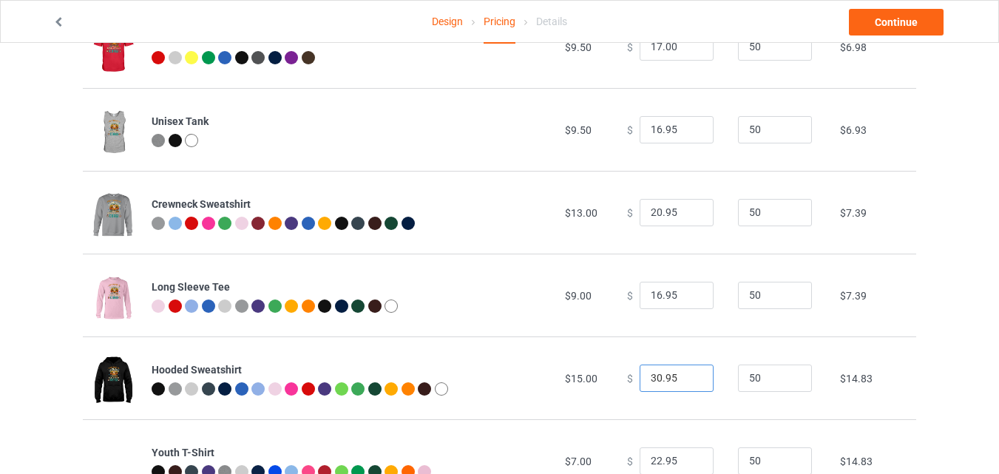
click at [691, 382] on input "30.95" at bounding box center [677, 379] width 74 height 28
click at [691, 382] on input "29.95" at bounding box center [677, 379] width 74 height 28
click at [691, 382] on input "28.95" at bounding box center [677, 379] width 74 height 28
click at [691, 382] on input "27.95" at bounding box center [677, 379] width 74 height 28
click at [691, 382] on input "26.95" at bounding box center [677, 379] width 74 height 28
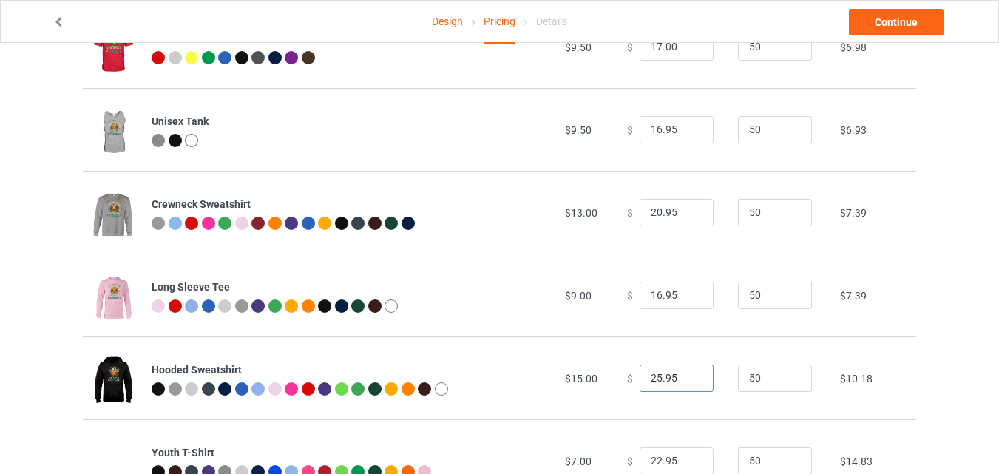
click at [691, 382] on input "25.95" at bounding box center [677, 379] width 74 height 28
click at [691, 382] on input "24.95" at bounding box center [677, 379] width 74 height 28
click at [691, 382] on input "23.95" at bounding box center [677, 379] width 74 height 28
click at [691, 382] on input "22.95" at bounding box center [677, 379] width 74 height 28
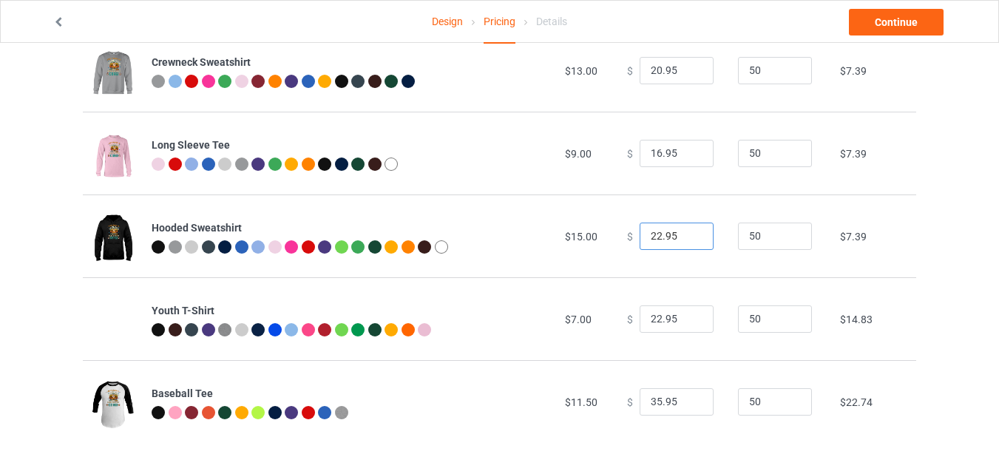
click at [690, 229] on input "22.95" at bounding box center [677, 237] width 74 height 28
type input "23.95"
click at [689, 231] on input "23.95" at bounding box center [677, 237] width 74 height 28
click at [689, 324] on input "21.95" at bounding box center [677, 319] width 74 height 28
click at [689, 324] on input "20.95" at bounding box center [677, 319] width 74 height 28
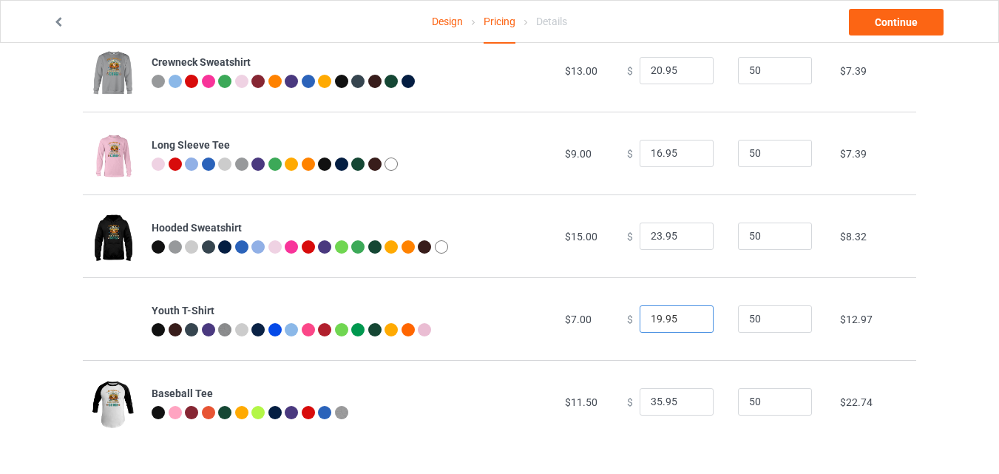
click at [689, 324] on input "19.95" at bounding box center [677, 319] width 74 height 28
click at [689, 324] on input "18.95" at bounding box center [677, 319] width 74 height 28
click at [689, 324] on input "17.95" at bounding box center [677, 319] width 74 height 28
click at [689, 324] on input "16.95" at bounding box center [677, 319] width 74 height 28
click at [689, 324] on input "15.95" at bounding box center [677, 319] width 74 height 28
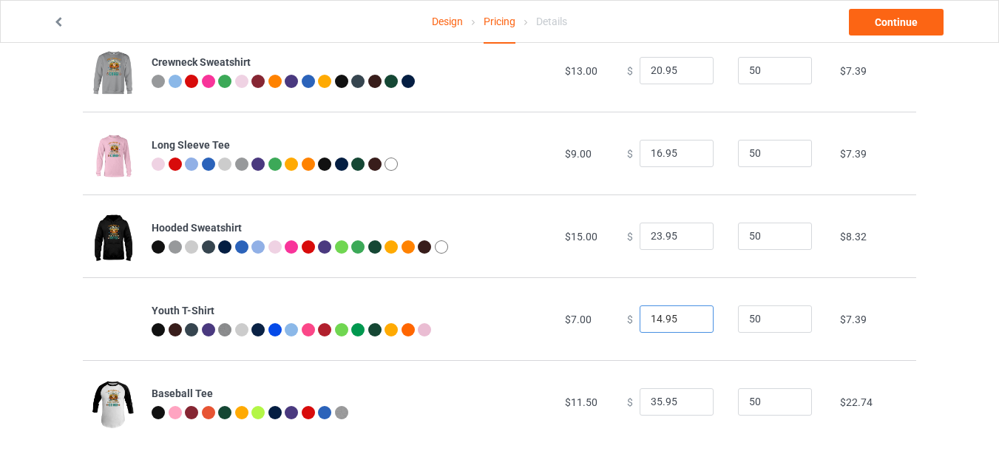
type input "14.95"
click at [689, 324] on input "14.95" at bounding box center [677, 319] width 74 height 28
click at [689, 405] on input "34.95" at bounding box center [677, 402] width 74 height 28
click at [689, 405] on input "33.95" at bounding box center [677, 402] width 74 height 28
click at [689, 405] on input "32.95" at bounding box center [677, 402] width 74 height 28
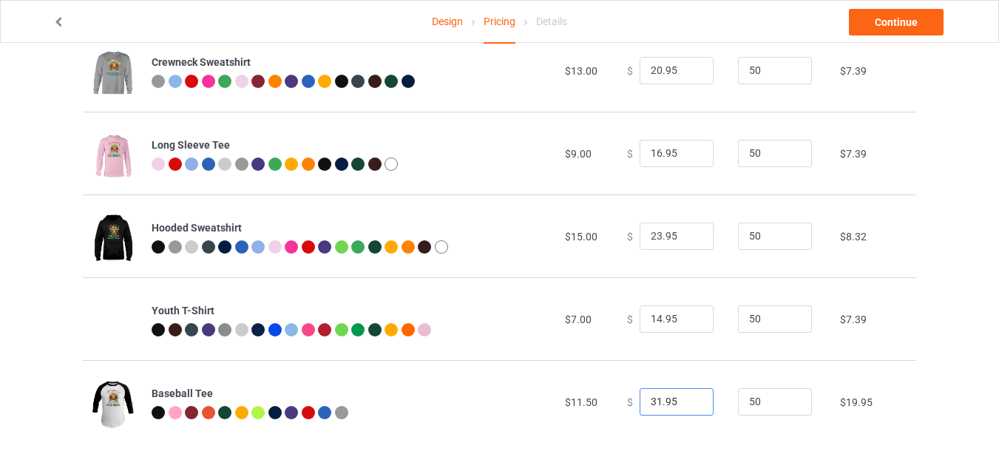
click at [689, 405] on input "31.95" at bounding box center [677, 402] width 74 height 28
click at [689, 405] on input "19.95" at bounding box center [677, 402] width 74 height 28
type input "18.95"
click at [689, 405] on input "18.95" at bounding box center [677, 402] width 74 height 28
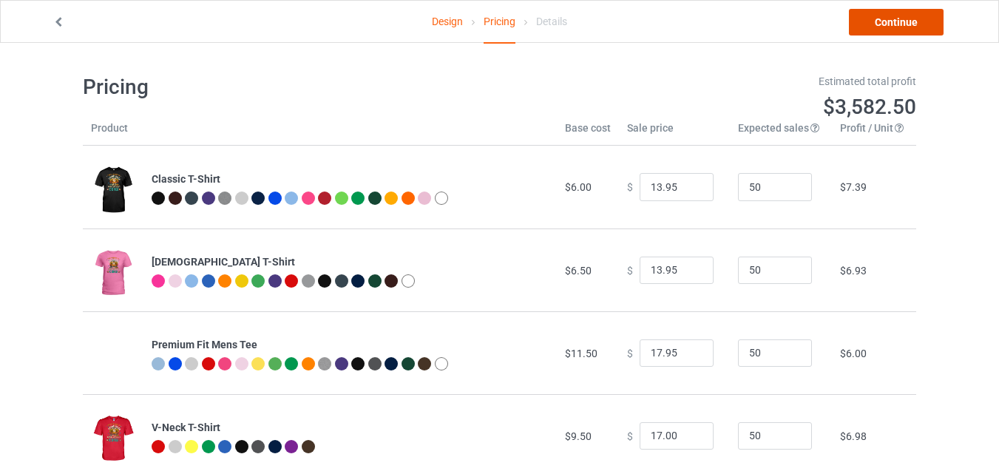
click at [885, 16] on link "Continue" at bounding box center [896, 22] width 95 height 27
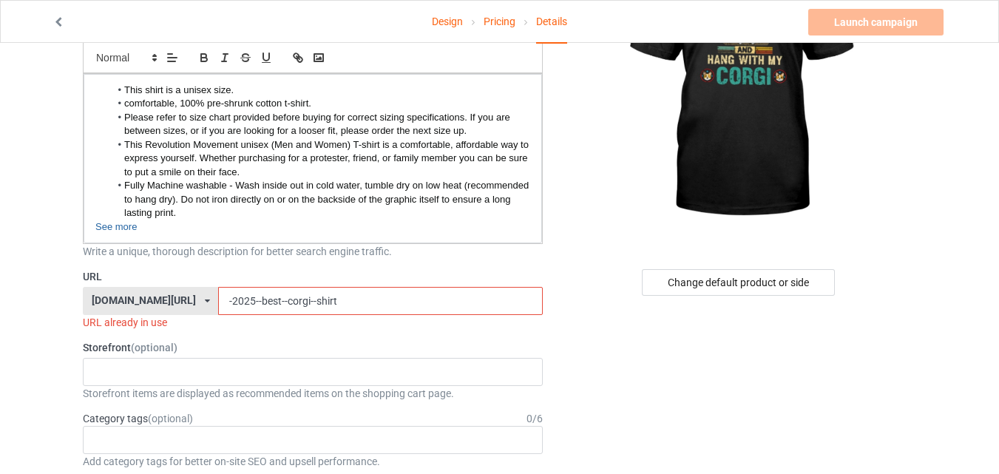
scroll to position [227, 0]
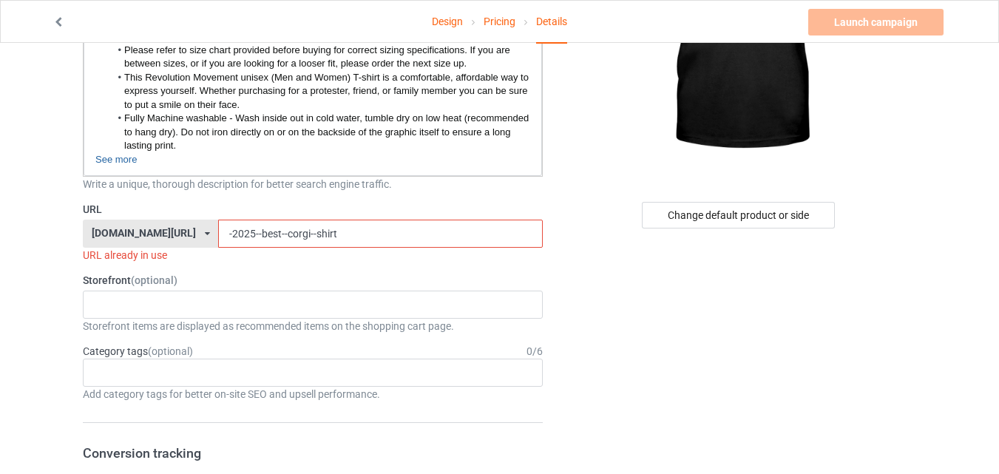
click at [329, 237] on input "-2025--best--corgi--shirt" at bounding box center [380, 234] width 324 height 28
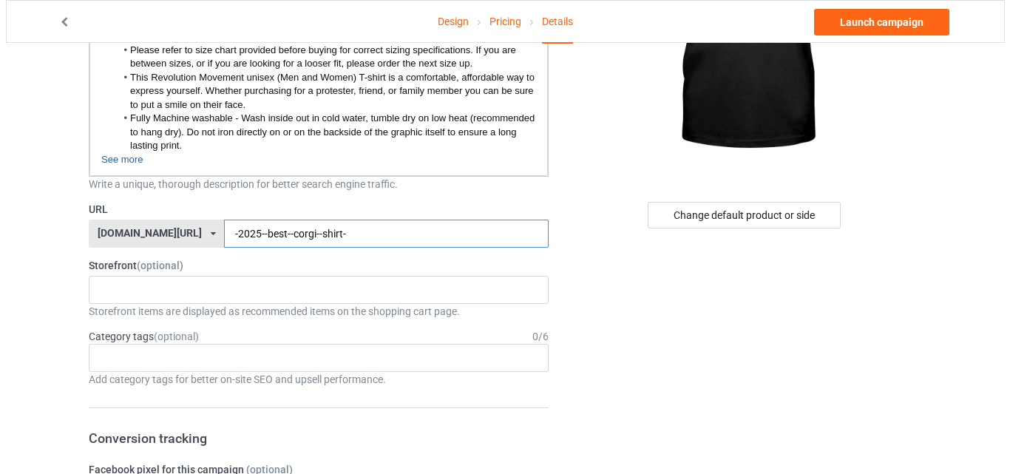
scroll to position [0, 0]
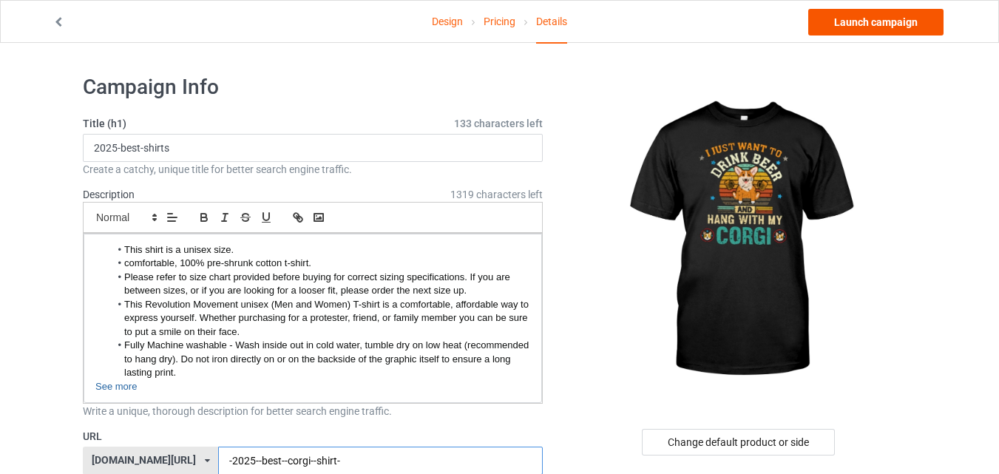
type input "-2025--best--corgi--shirt-"
click at [859, 33] on link "Launch campaign" at bounding box center [875, 22] width 135 height 27
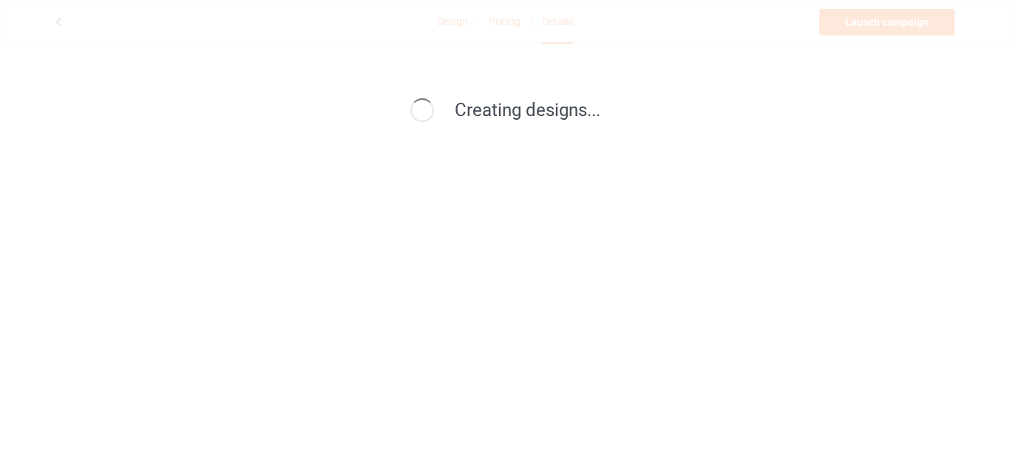
click at [859, 33] on div "Creating designs..." at bounding box center [505, 237] width 1010 height 474
